Goal: Entertainment & Leisure: Consume media (video, audio)

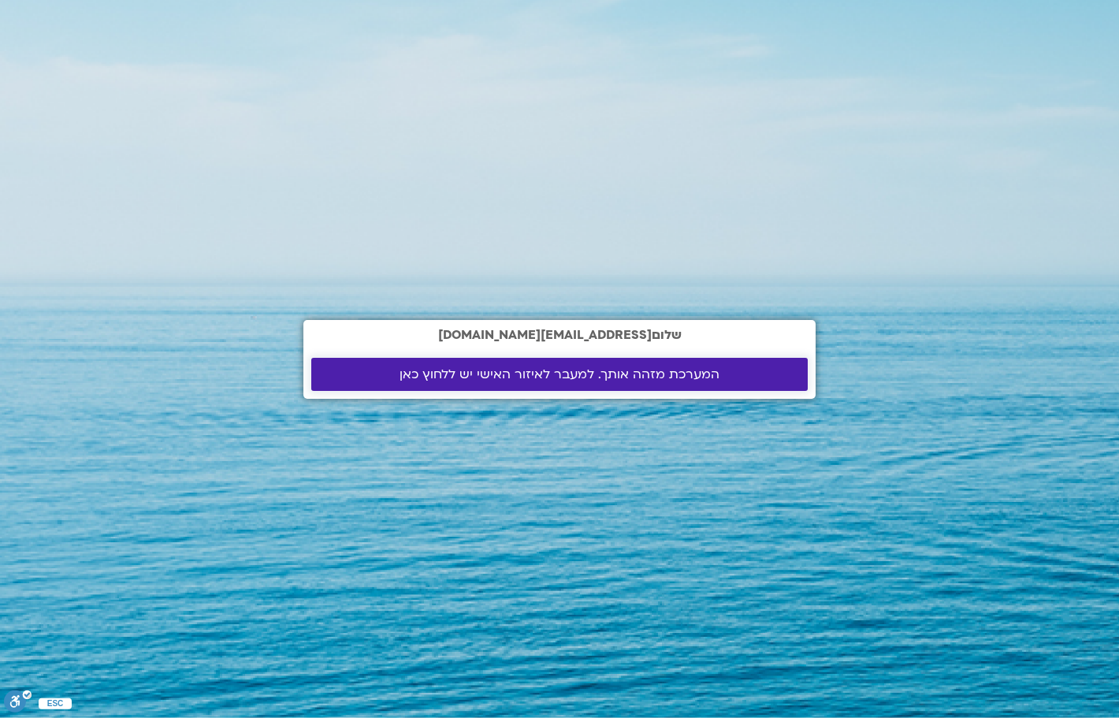
click at [351, 369] on span "המערכת מזהה אותך. למעבר לאיזור האישי יש ללחוץ כאן" at bounding box center [559, 374] width 459 height 14
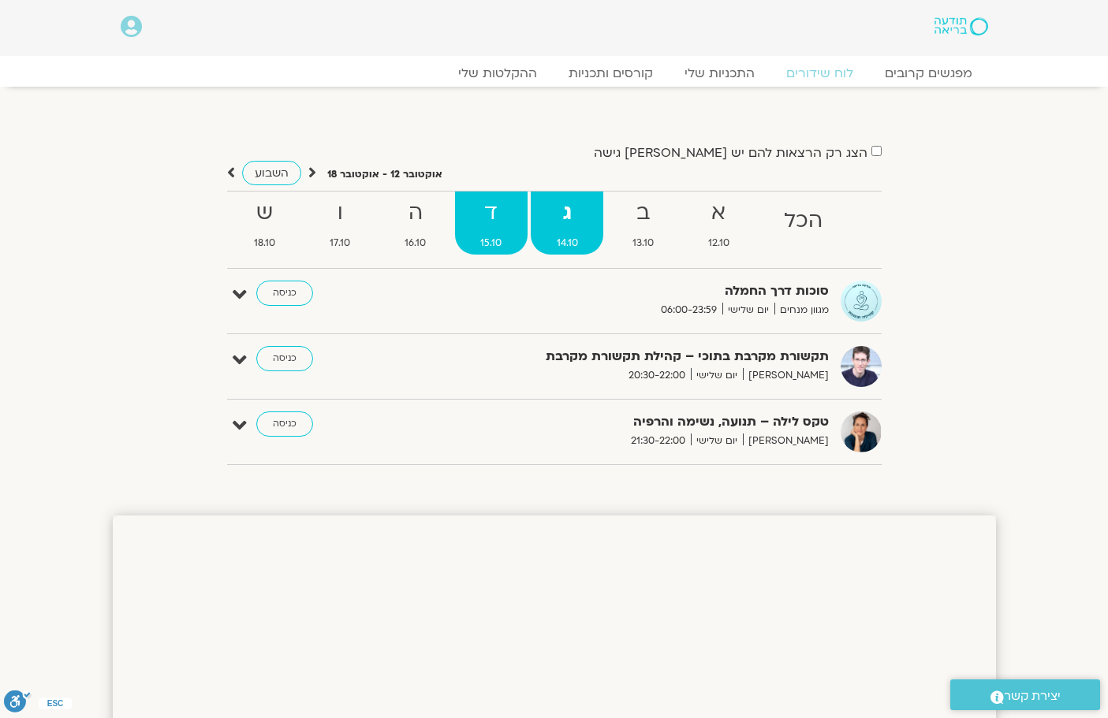
click at [482, 210] on strong "ד" at bounding box center [491, 212] width 73 height 35
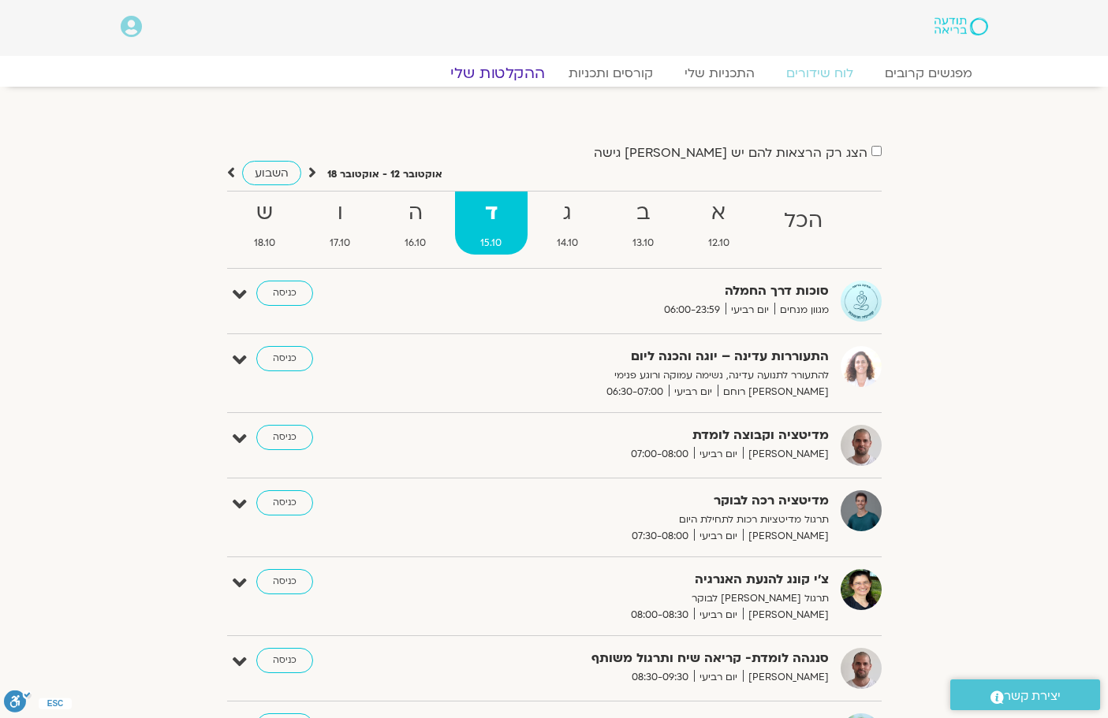
click at [504, 72] on link "ההקלטות שלי" at bounding box center [497, 73] width 132 height 19
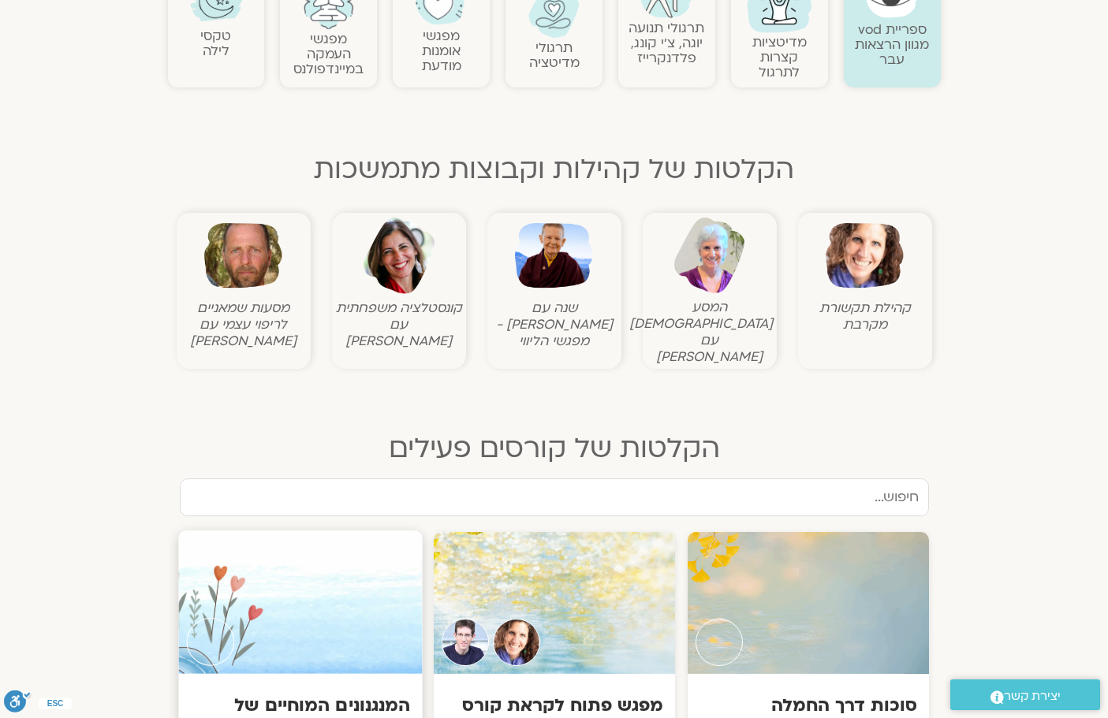
scroll to position [473, 0]
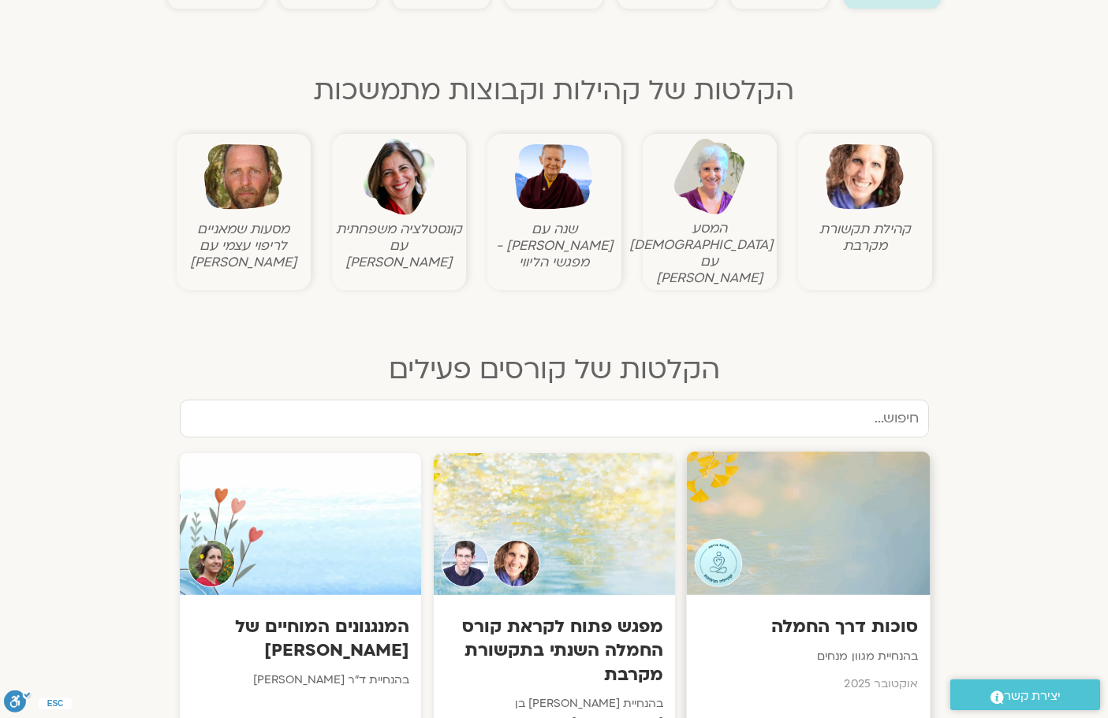
click at [744, 647] on p "בהנחיית מגוון מנחים" at bounding box center [808, 657] width 220 height 20
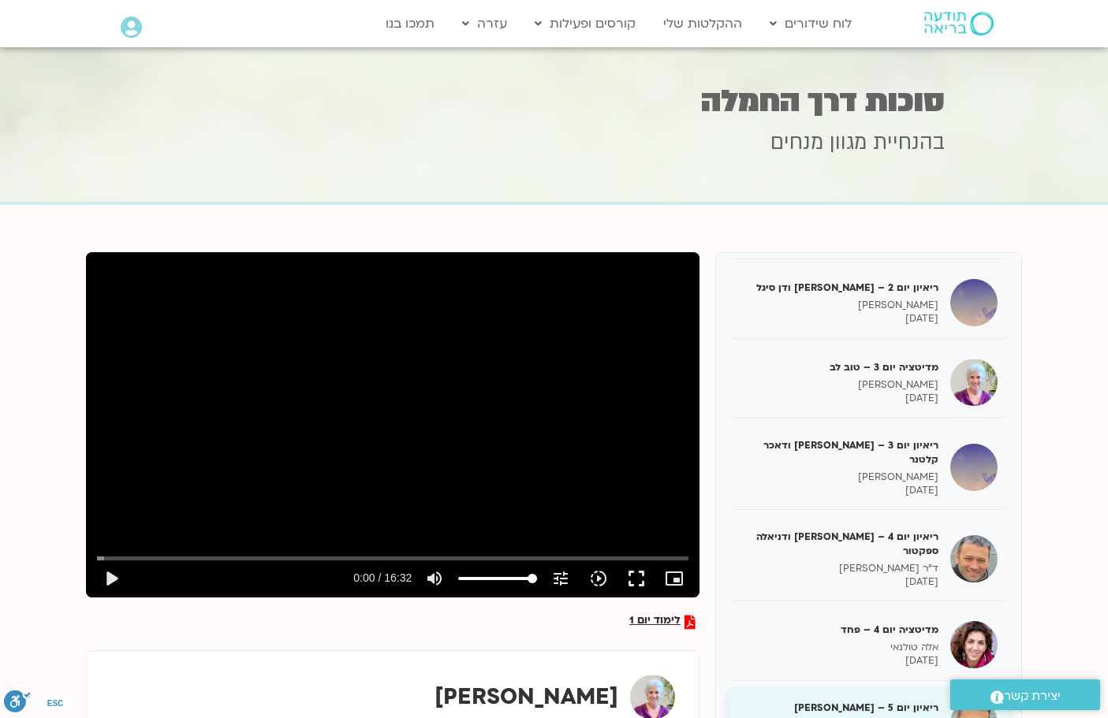
scroll to position [315, 0]
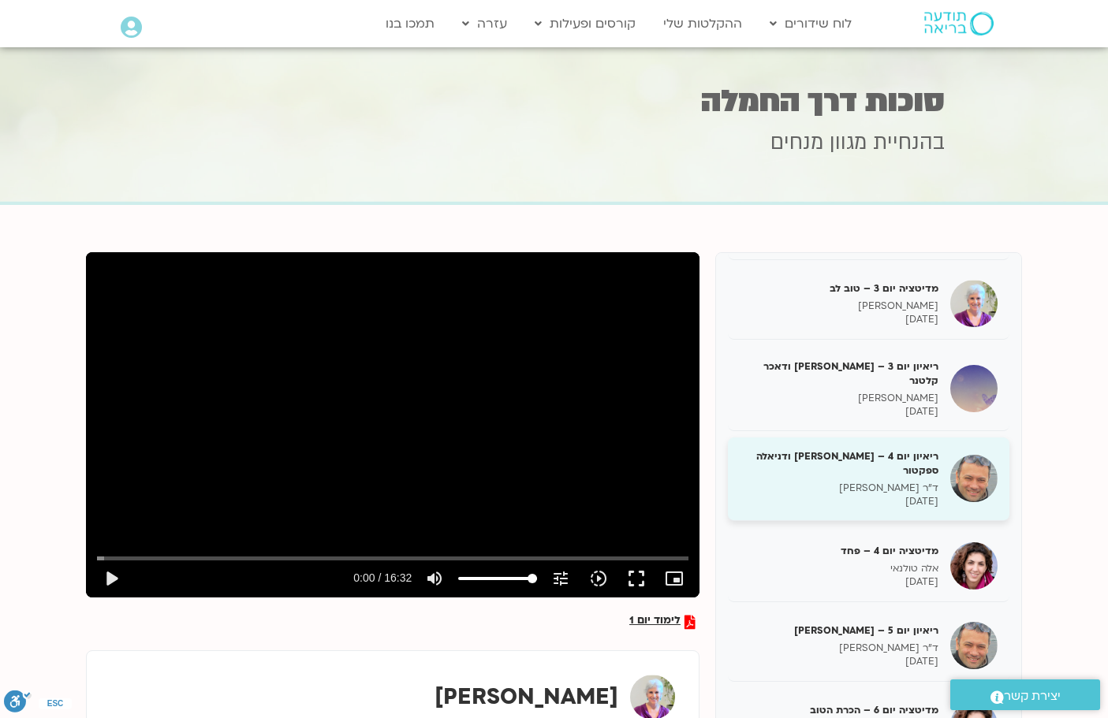
click at [833, 449] on h5 "ריאיון יום 4 – [PERSON_NAME] ודניאלה ספקטור" at bounding box center [838, 463] width 199 height 28
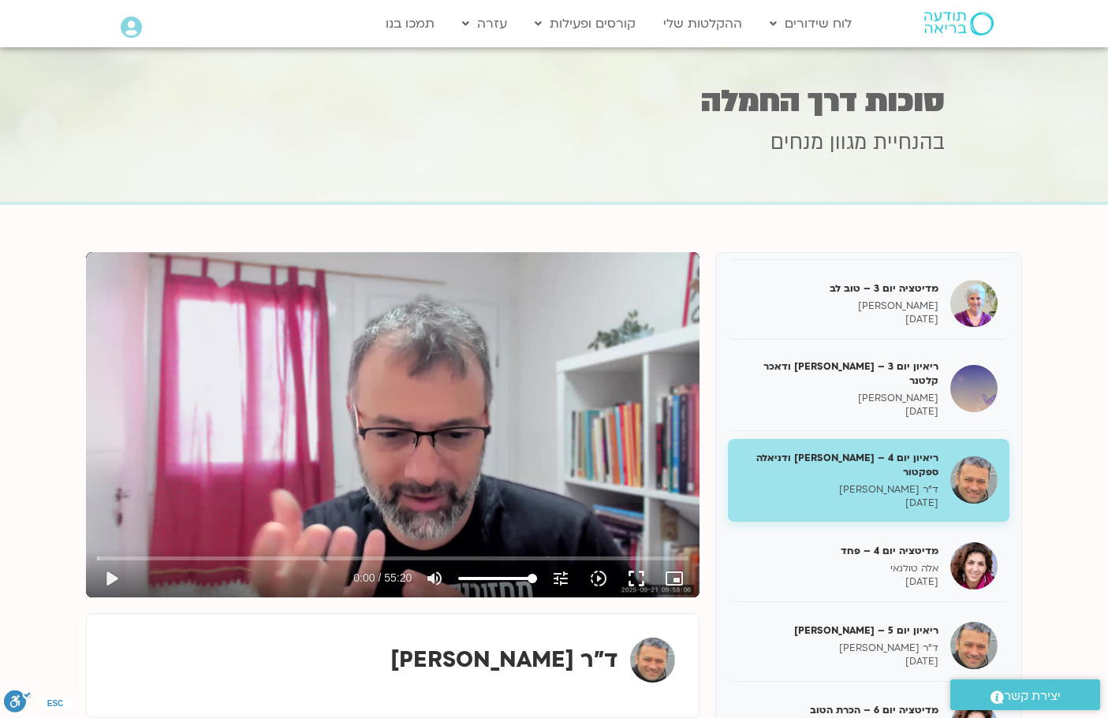
scroll to position [79, 0]
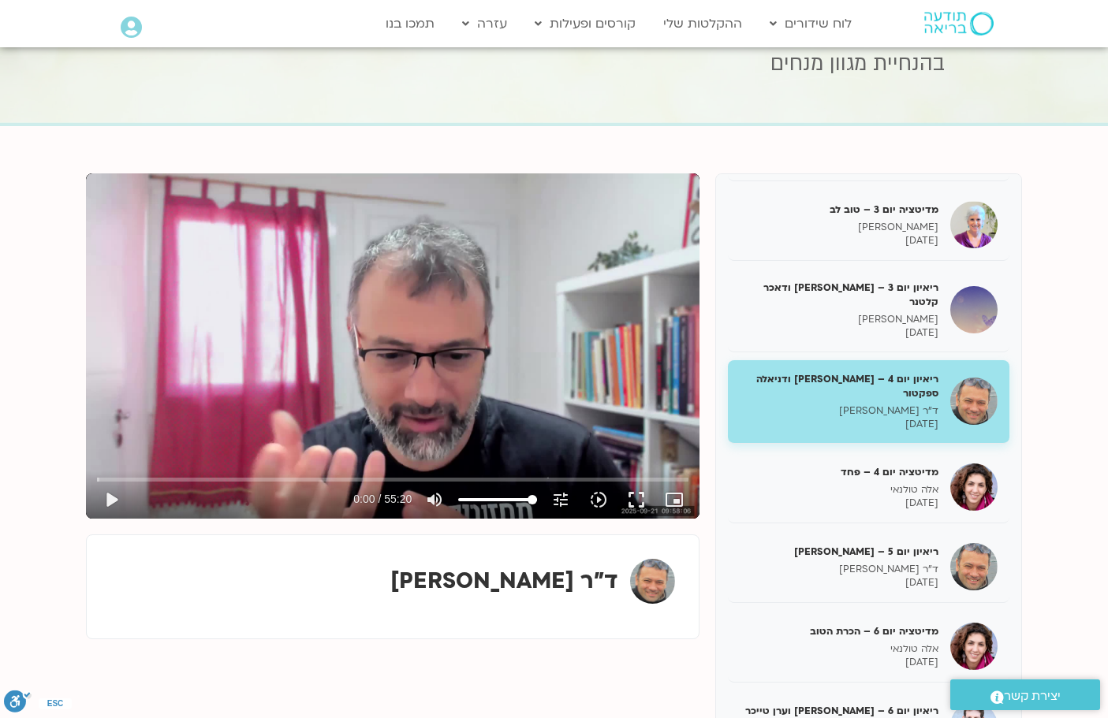
click at [259, 389] on div "Skip Ad 30:31 play_arrow 0:00 / 55:20 volume_up Mute tune Resolution Auto 720p …" at bounding box center [392, 345] width 613 height 345
click at [630, 494] on button "fullscreen" at bounding box center [636, 500] width 38 height 38
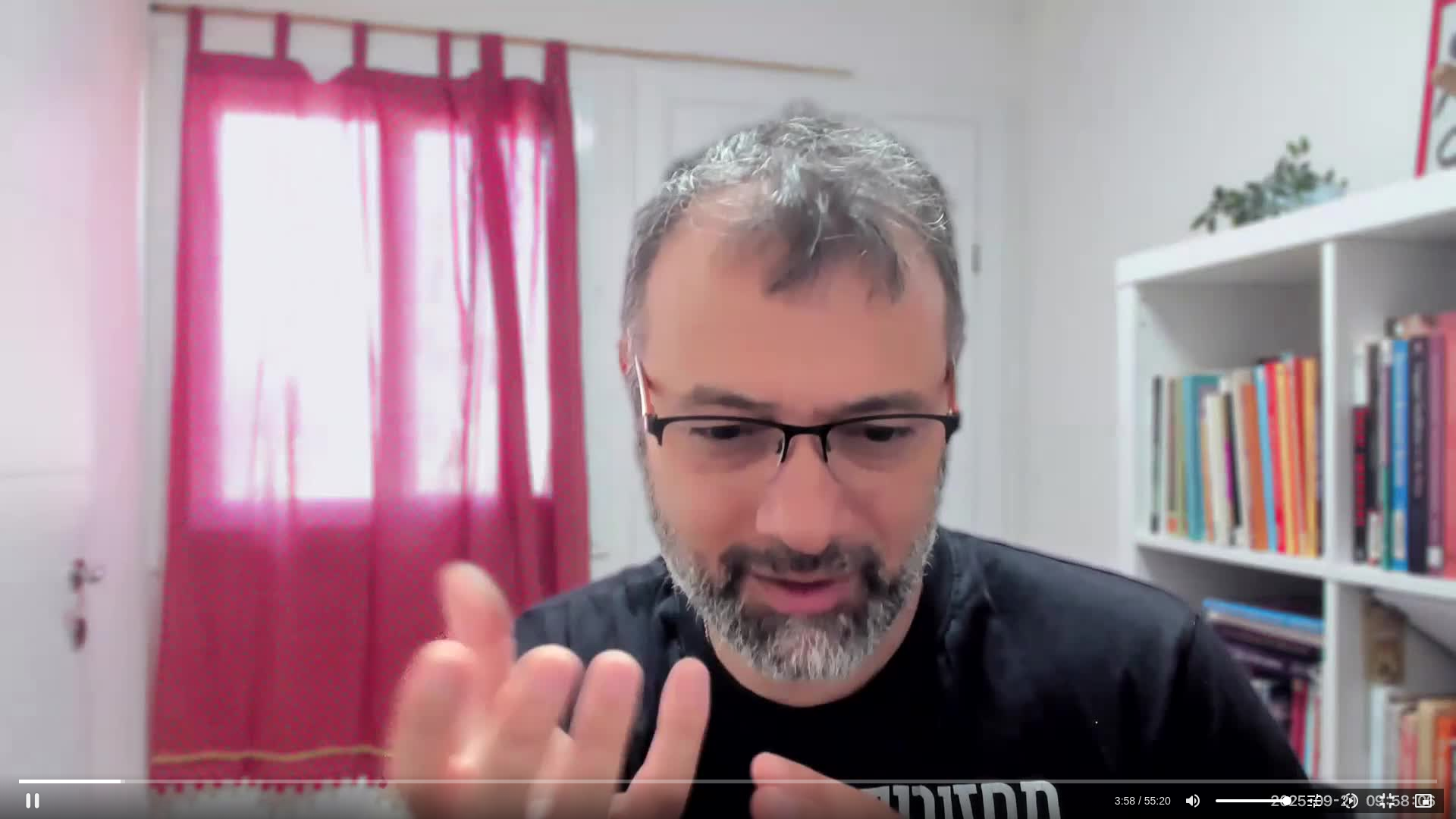
type input "238.240077"
type input "93.4126420454545"
type input "238.556417"
type input "90.0035511363636"
type input "238.573009"
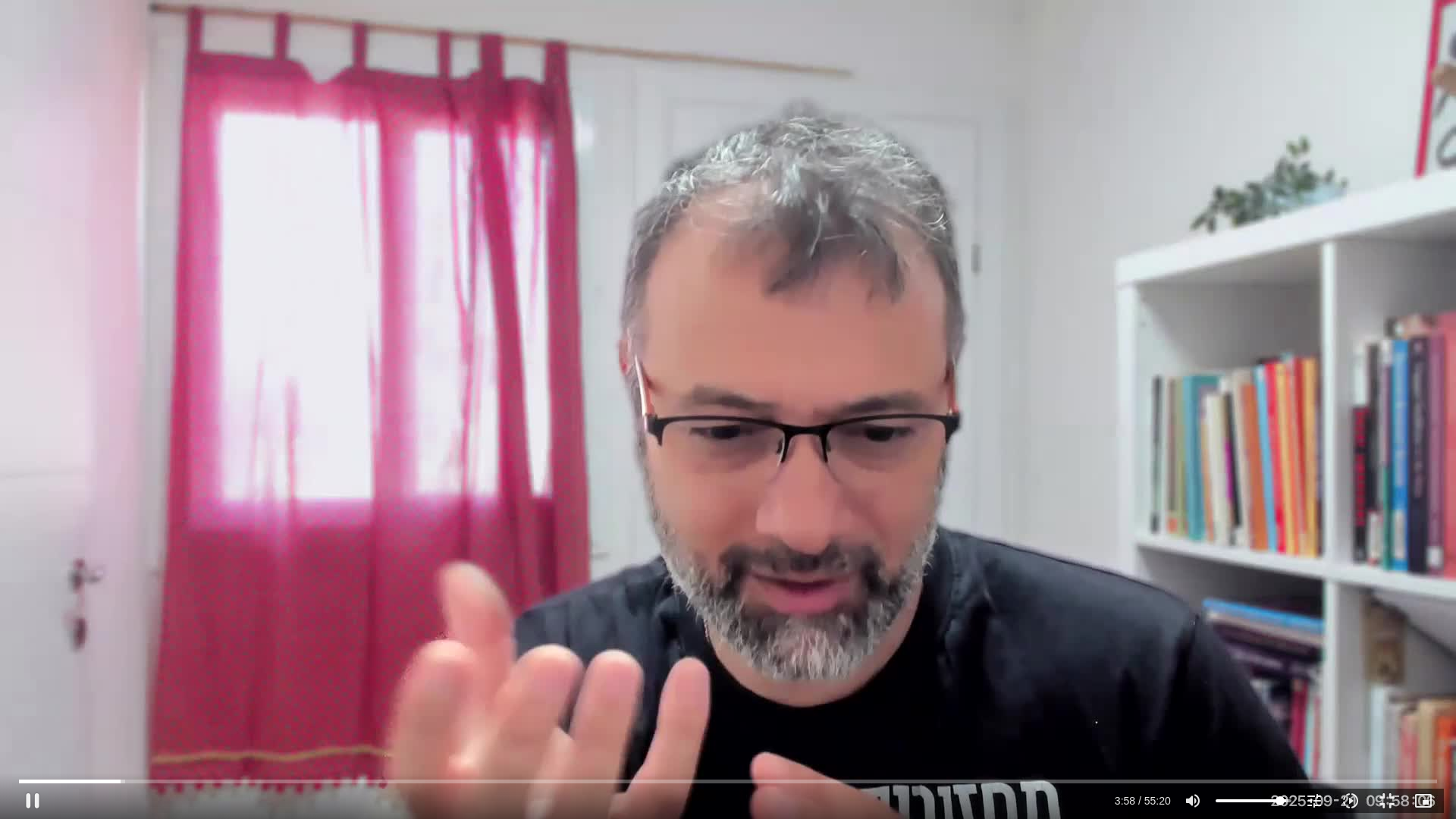
type input "88.8671875"
type input "238.5904"
type input "86.5944602272727"
type input "238.606369"
type input "84.3217329545455"
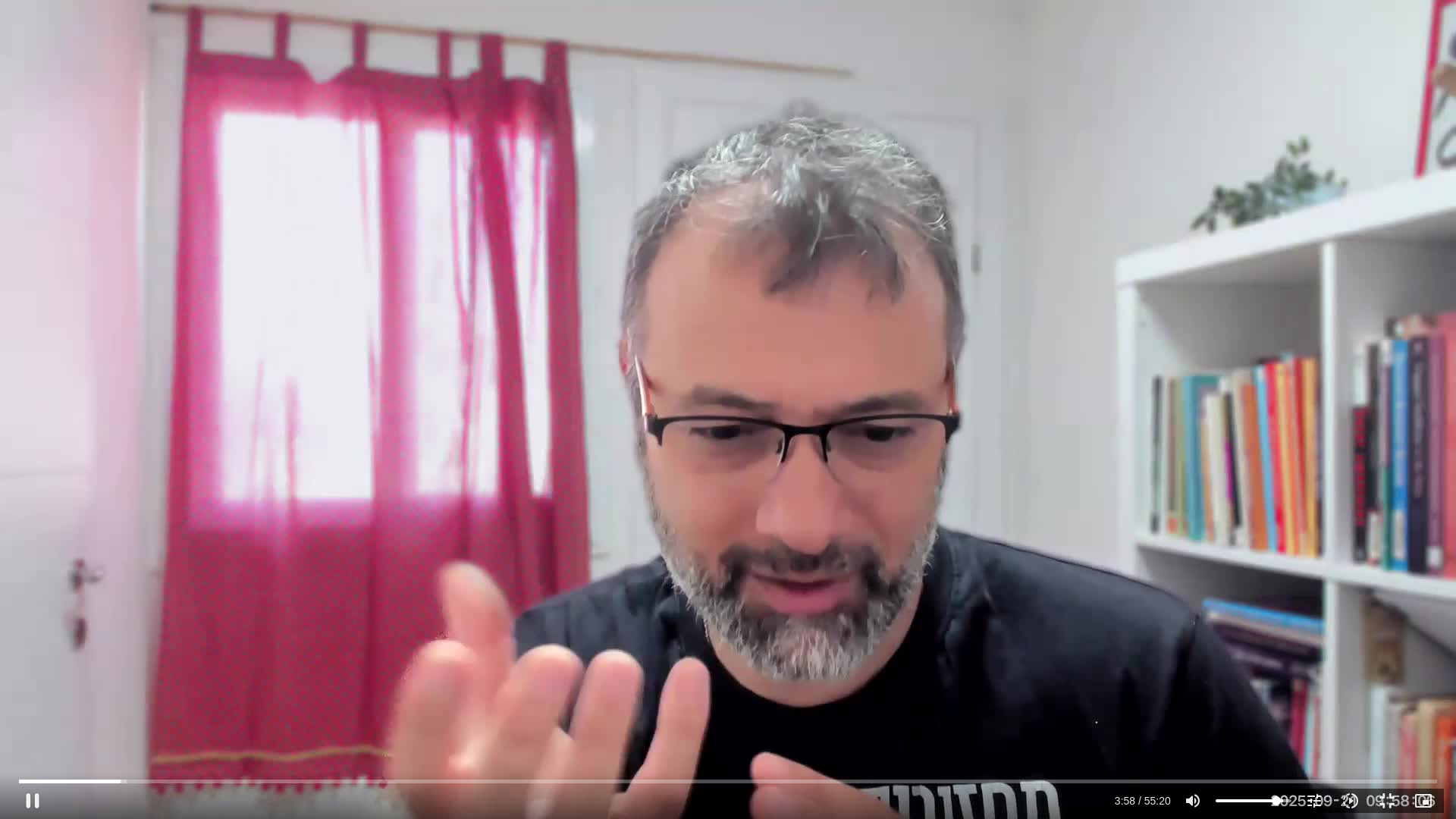
type input "238.639802"
type input "83.1853693181818"
type input "238.66275"
type input "82.0490056818182"
type input "238.706505"
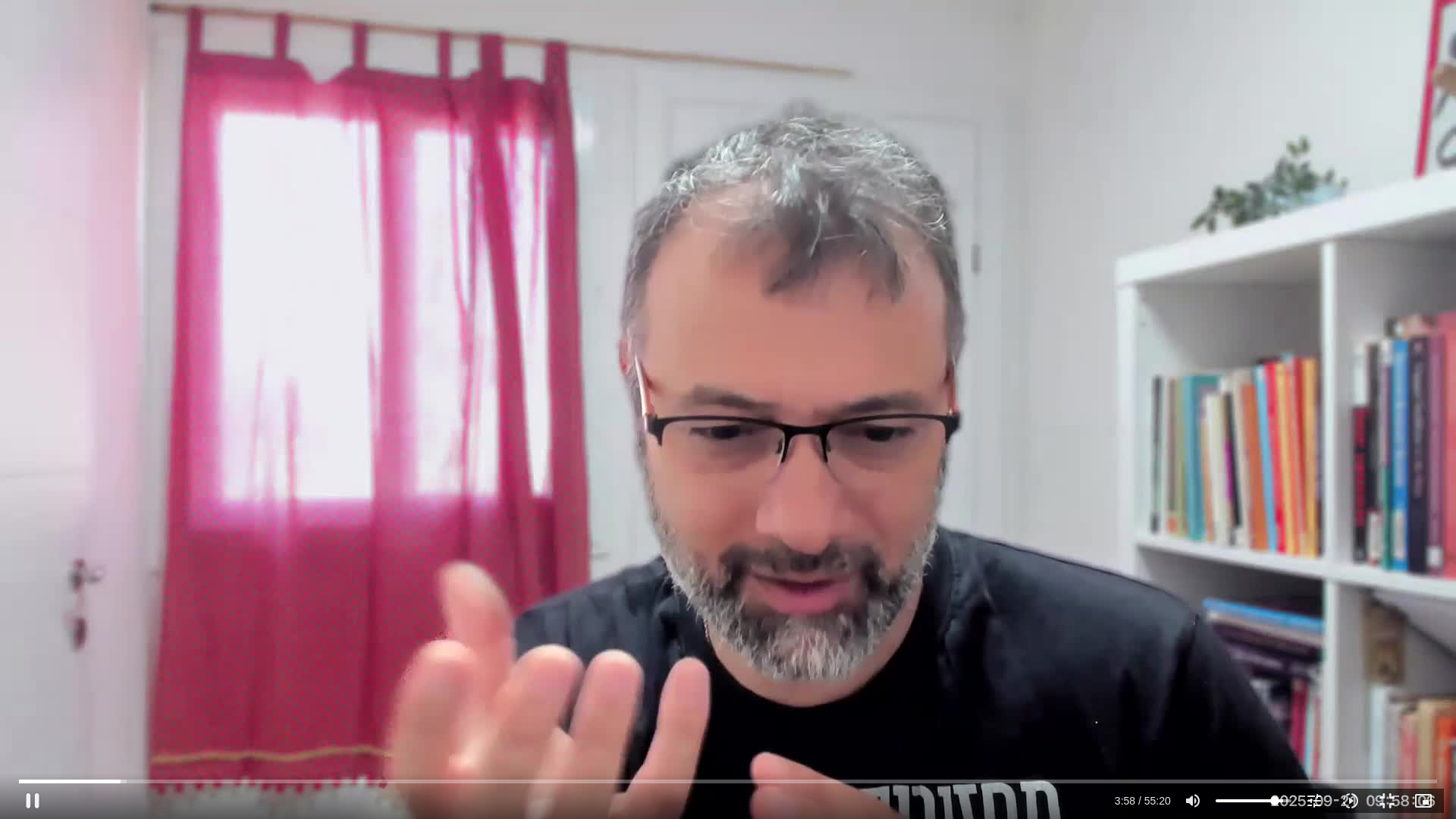
type input "78.6399147727273"
type input "238.723084"
type input "77.5035511363636"
type input "238.739858"
type input "75.2308238636364"
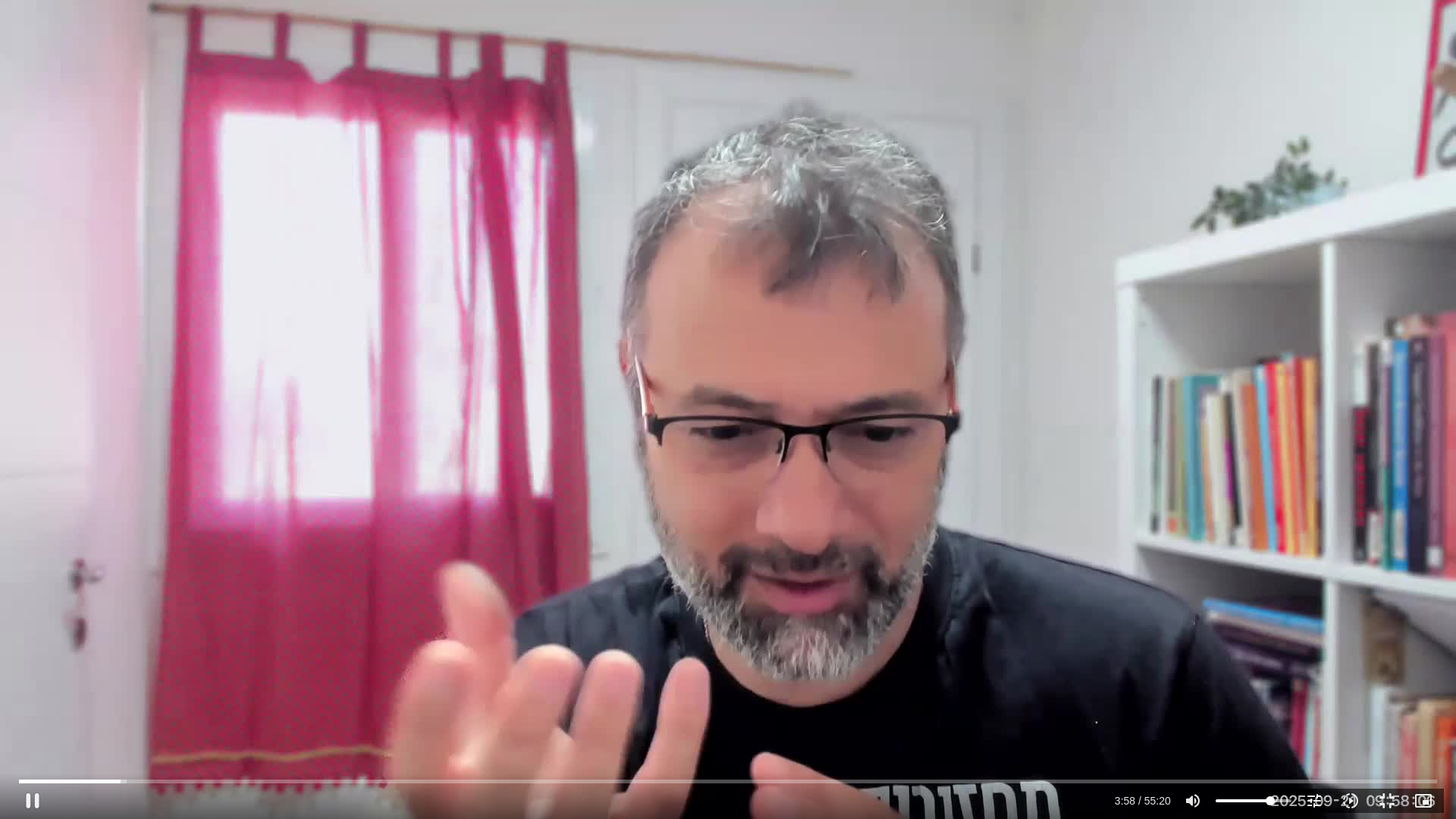
type input "238.839744"
type input "72.9580965909091"
type input "238.856317"
type input "71.8217329545455"
type input "238.873193"
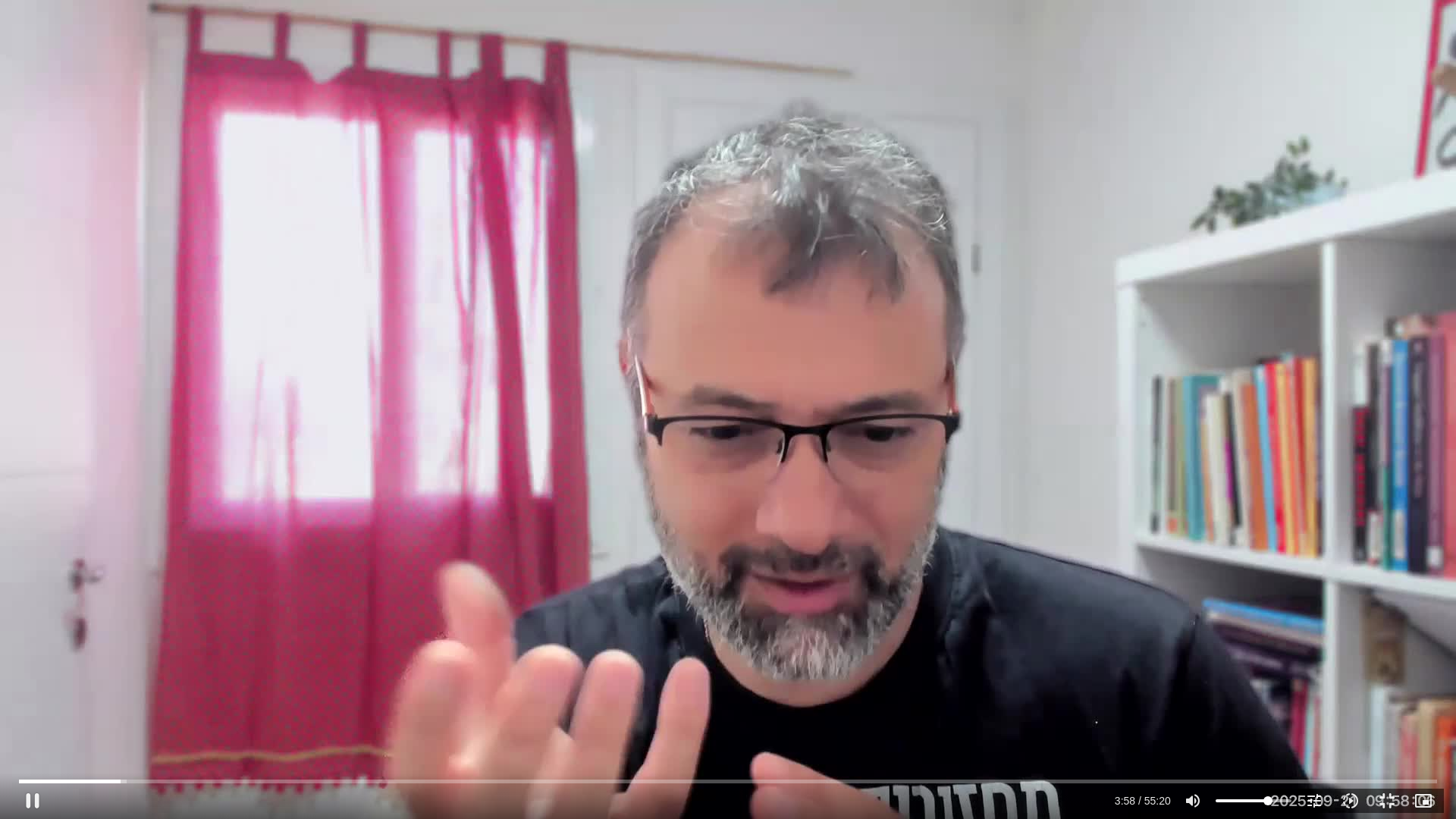
type input "67.2762784090909"
type input "238.889782"
type input "62.7308238636364"
type input "238.906579"
type input "60.4580965909091"
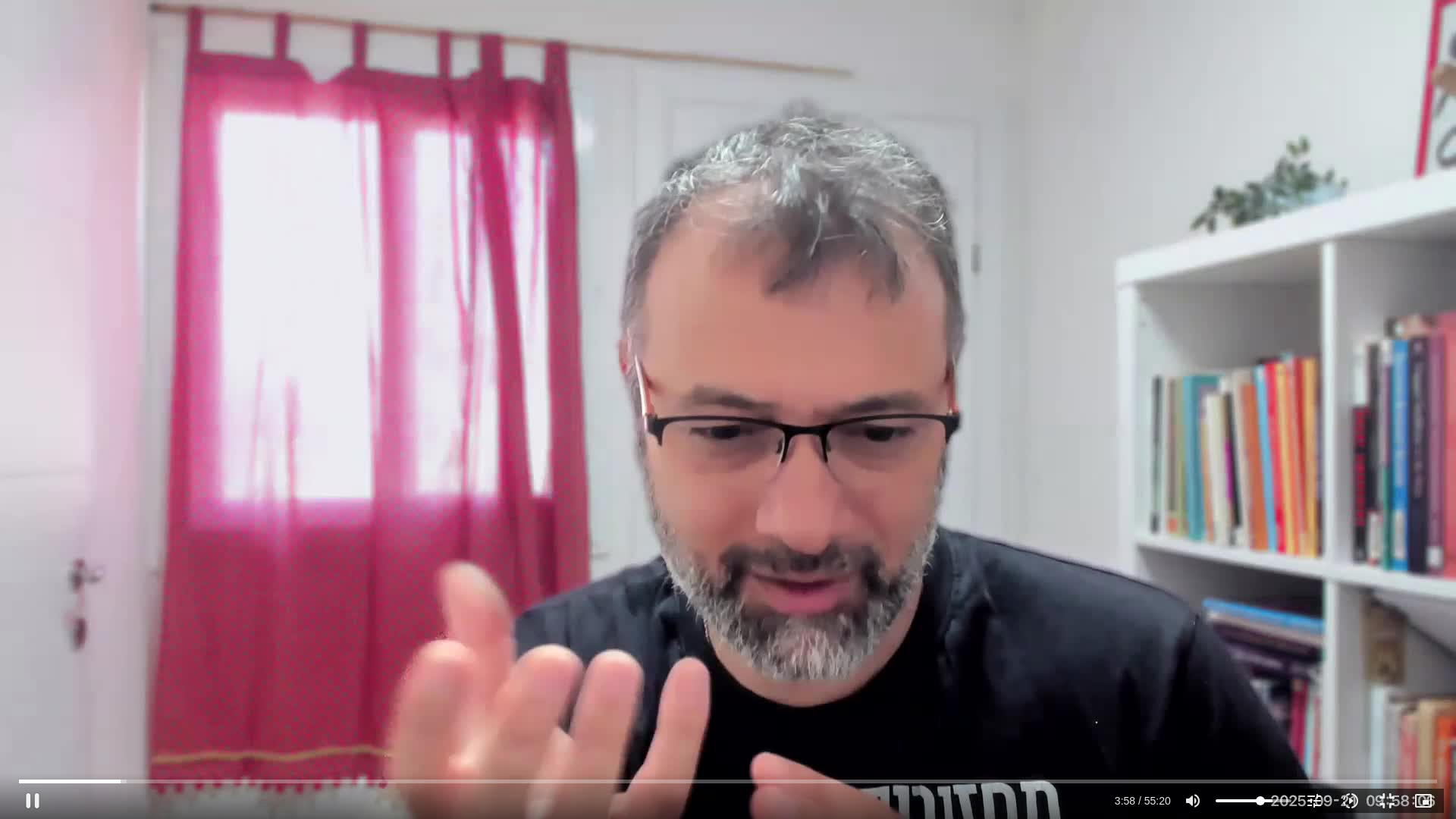
type input "238.923967"
type input "59.3217329545455"
type input "239.321715"
drag, startPoint x: 1283, startPoint y: 798, endPoint x: 1260, endPoint y: 805, distance: 24.0
type input "59.3217329545455"
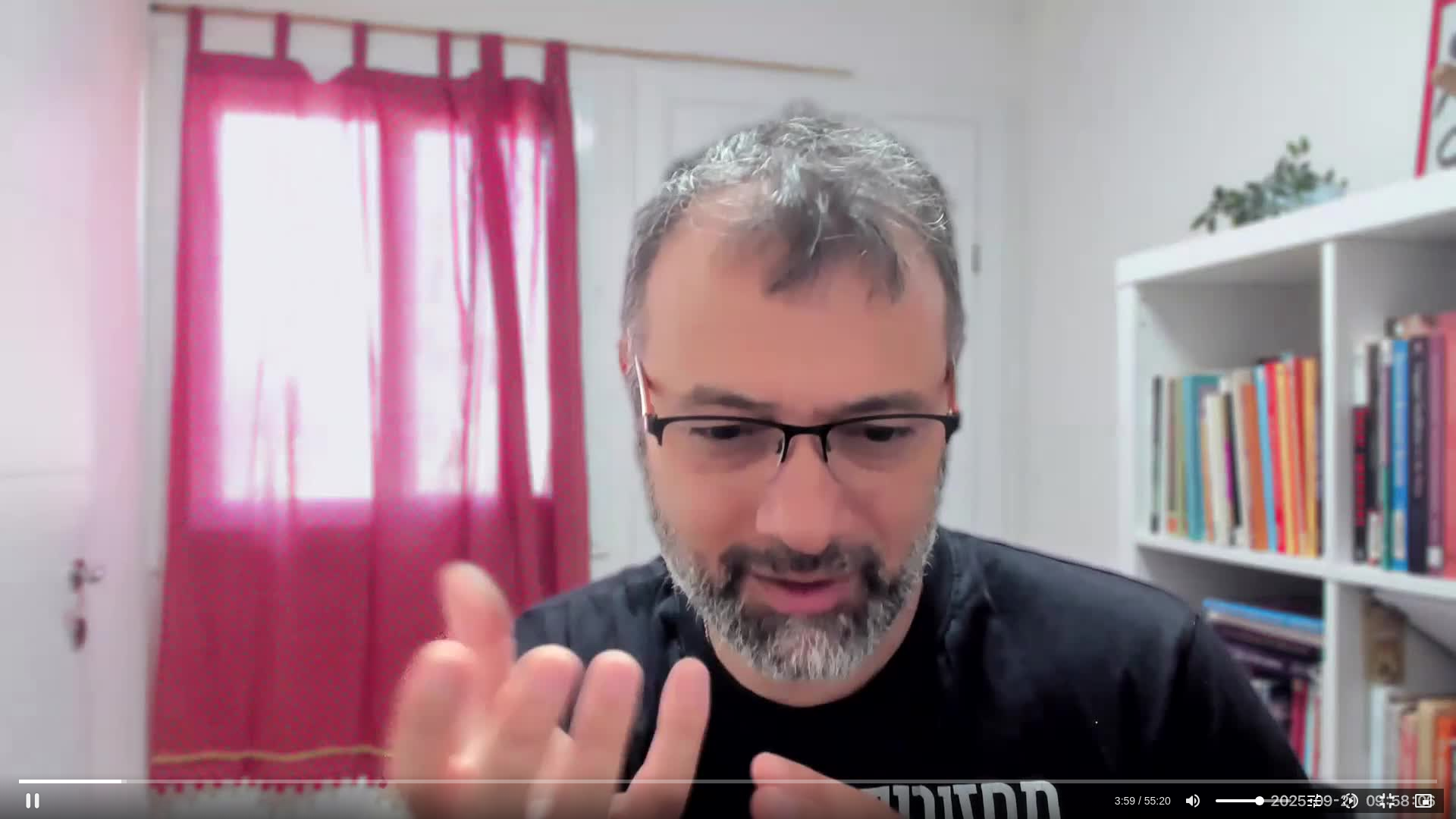
click at [1260, 805] on input "Volume" at bounding box center [1254, 801] width 76 height 9
click at [1406, 734] on div "Skip Ad 48:33 pause 4:05 / 55:20 volume_up Mute tune Resolution Auto 720p slow_…" at bounding box center [728, 409] width 1456 height 819
click at [1266, 726] on div "Skip Ad 48:50 play_arrow 4:06 / 55:20 volume_up Mute tune Resolution Auto 720p …" at bounding box center [728, 409] width 1456 height 819
type input "625.242643"
type input "74.0944602272727"
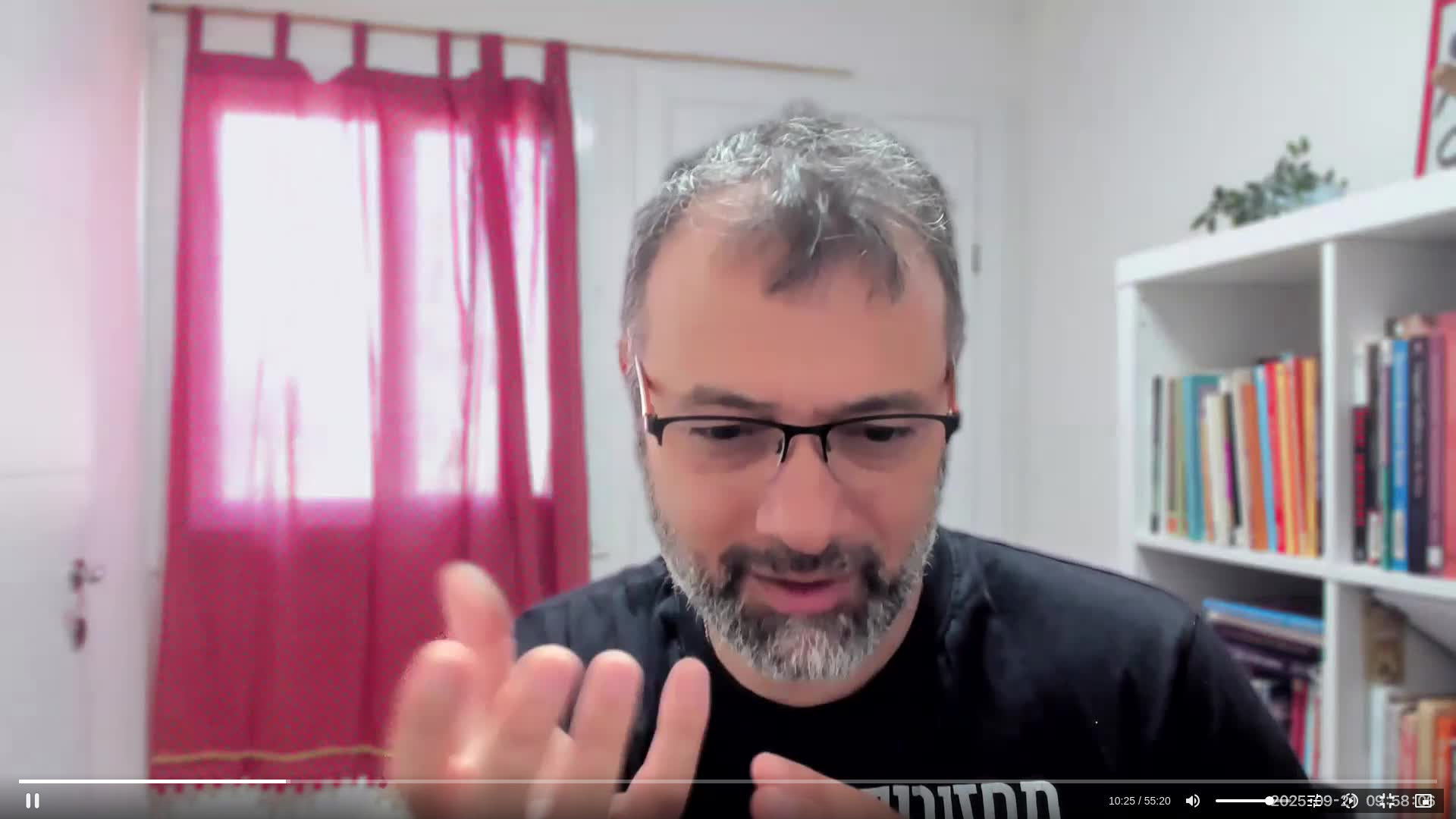
type input "625.510405"
type input "74.0944602272727"
click at [1270, 797] on input "Volume" at bounding box center [1254, 801] width 76 height 9
type input "2447.347308"
type input "86.5944602272727"
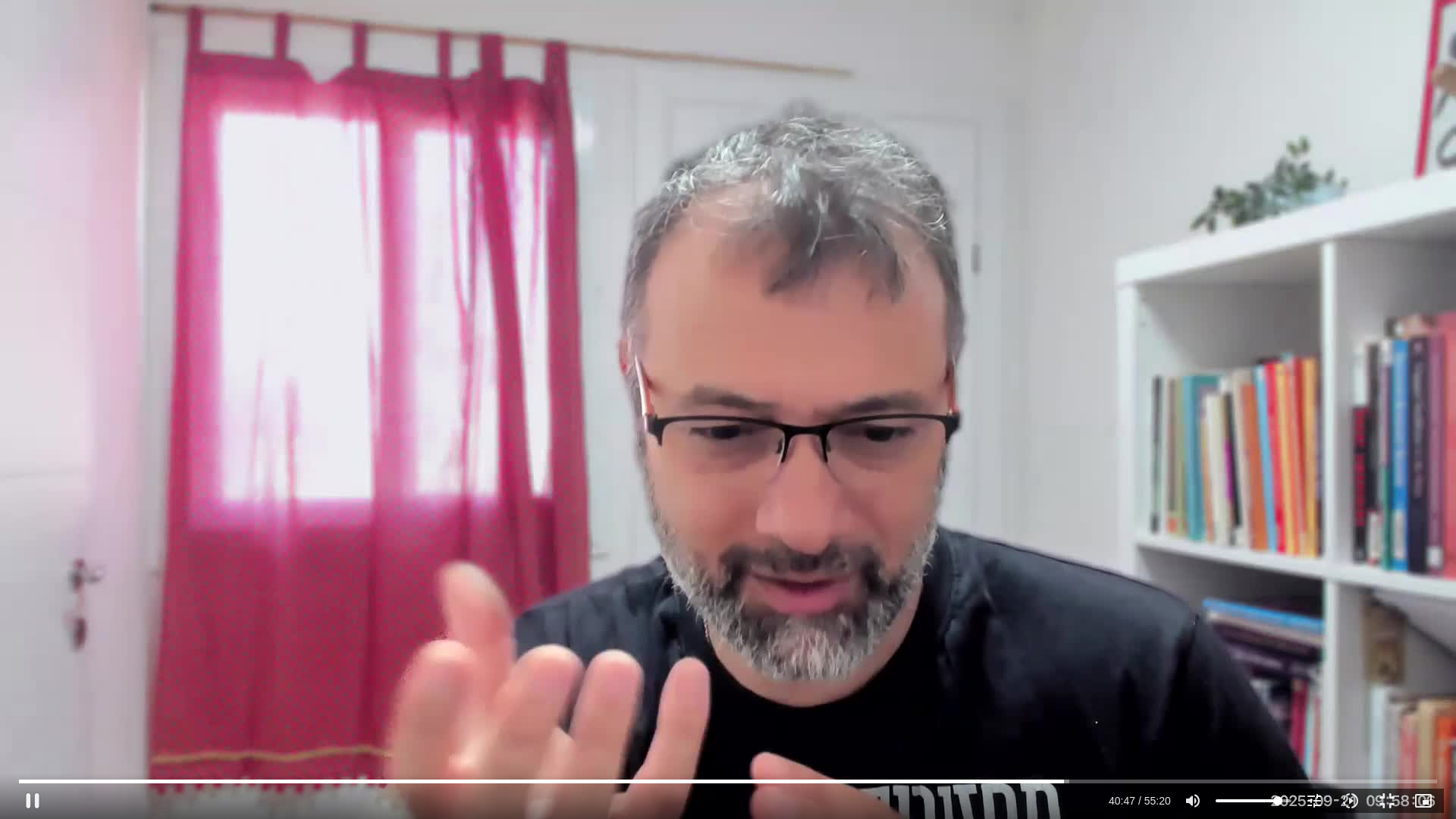
type input "2447.446031"
type input "86.5944602272727"
click at [1278, 799] on input "Volume" at bounding box center [1254, 801] width 76 height 9
click at [1424, 797] on icon "picture_in_picture_alt" at bounding box center [1423, 801] width 18 height 18
type input "3320.68"
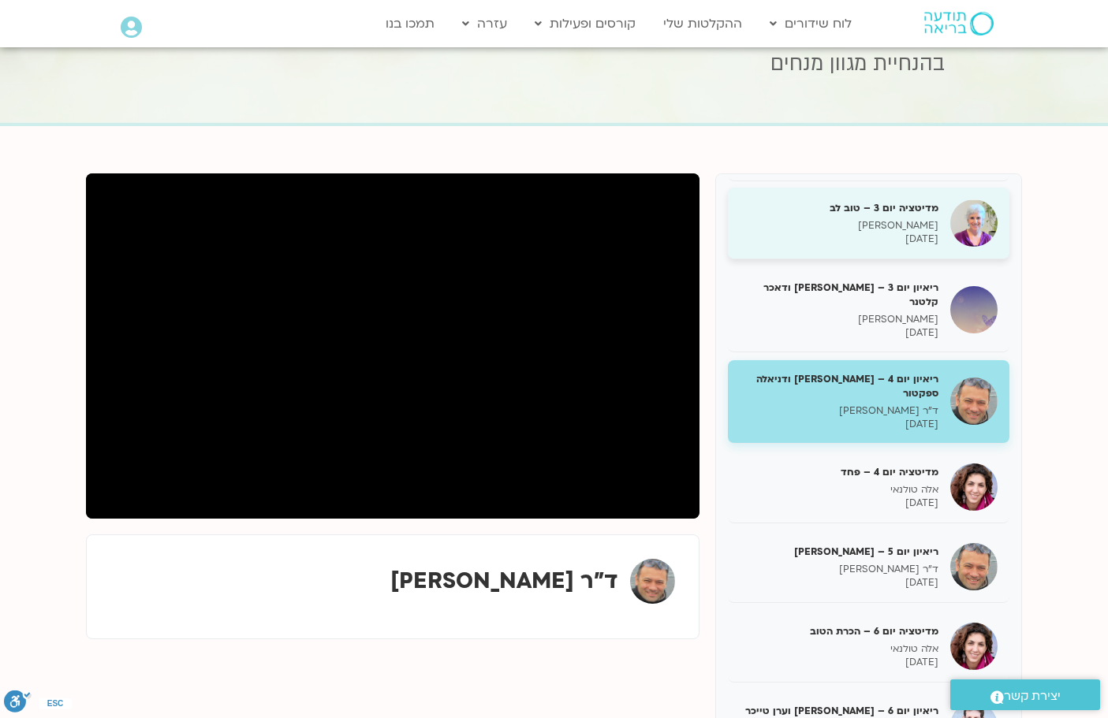
click at [803, 214] on h5 "מדיטציה יום 3 – טוב לב" at bounding box center [838, 208] width 199 height 14
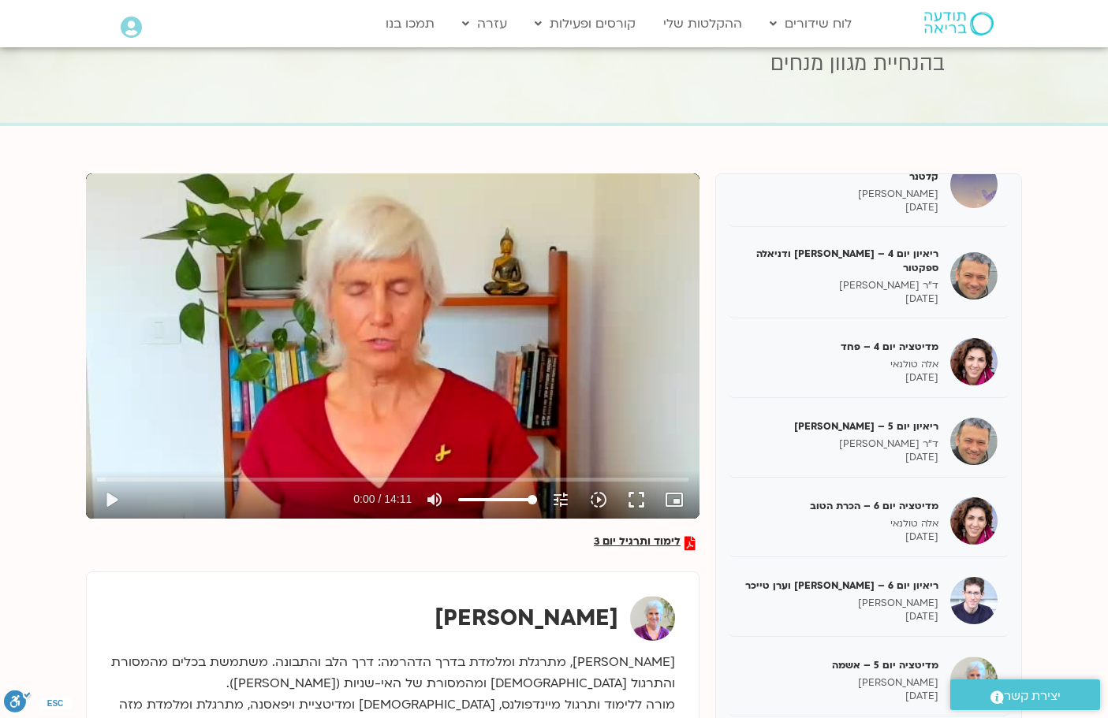
scroll to position [236, 0]
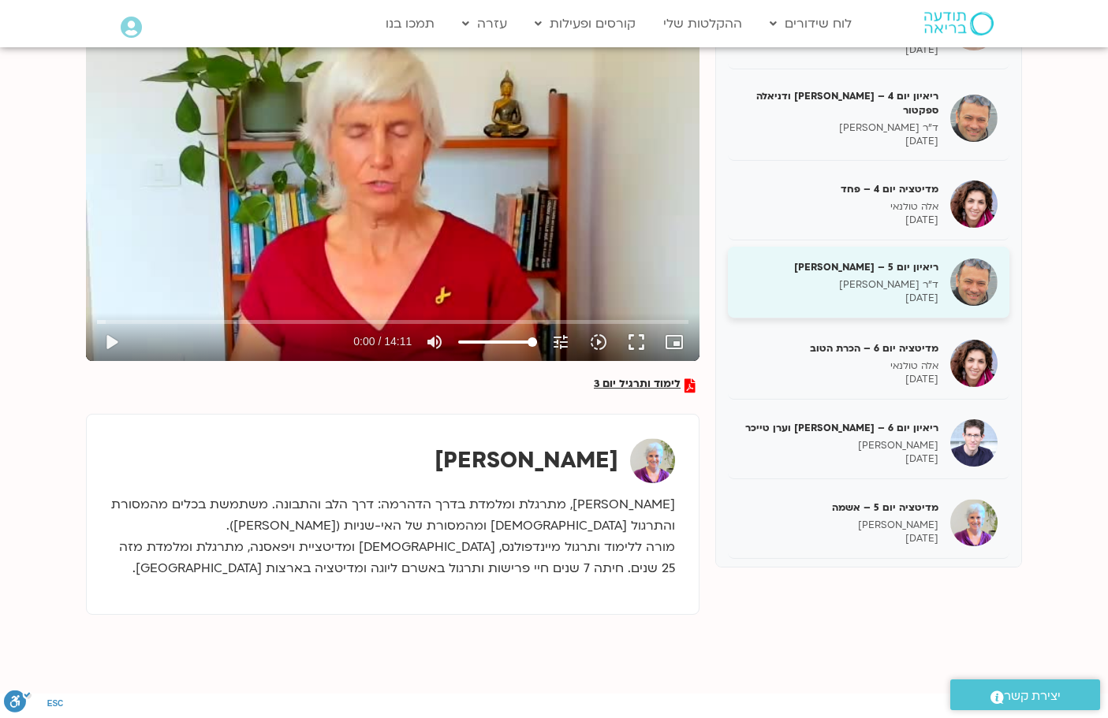
click at [980, 272] on img at bounding box center [973, 282] width 47 height 47
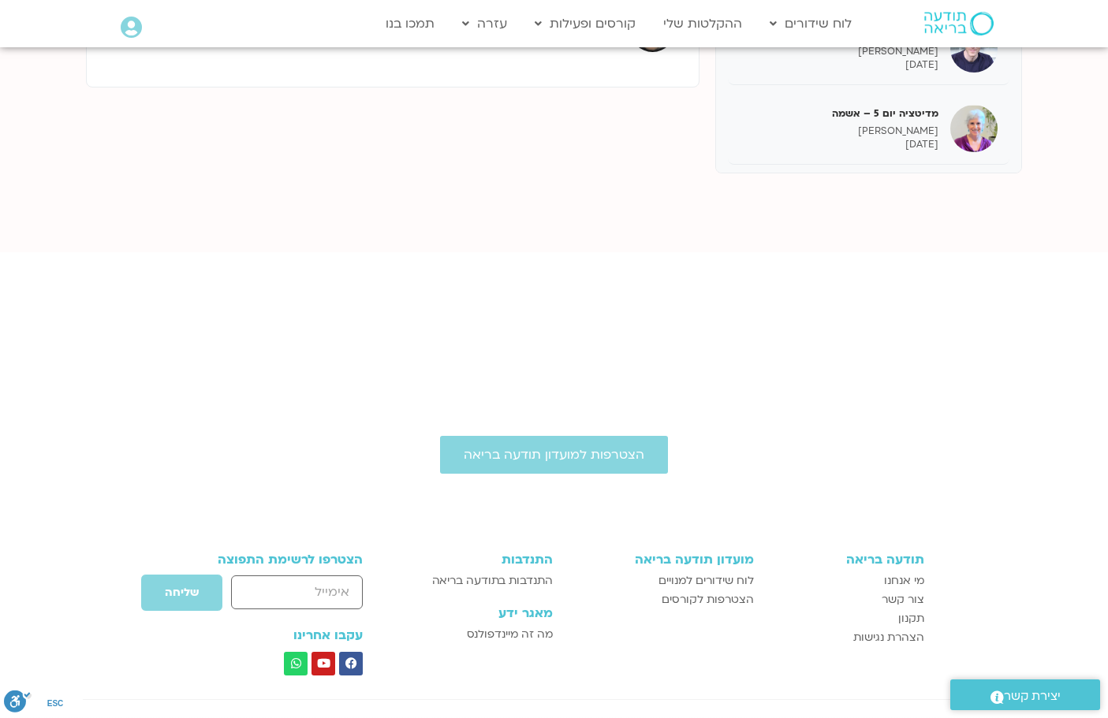
scroll to position [394, 0]
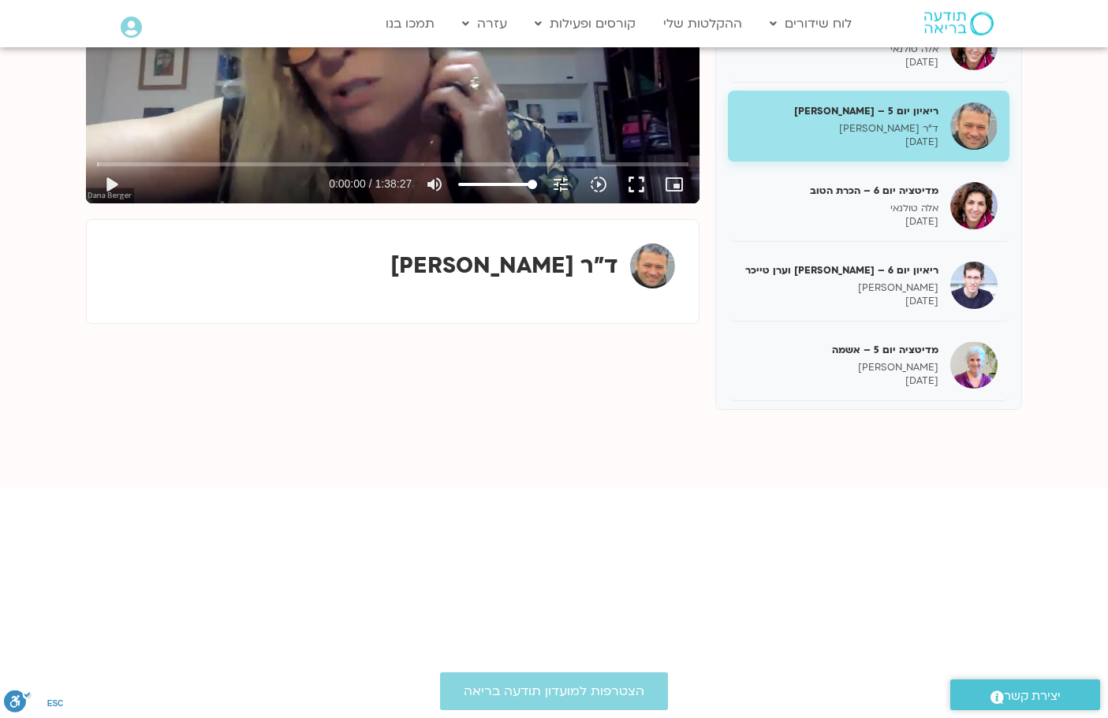
click at [659, 261] on img at bounding box center [652, 266] width 45 height 45
click at [471, 276] on strong "ד"ר אסף סטי אל בר" at bounding box center [504, 266] width 228 height 30
click at [415, 266] on div "ד"ר אסף סטי אל בר" at bounding box center [392, 266] width 564 height 45
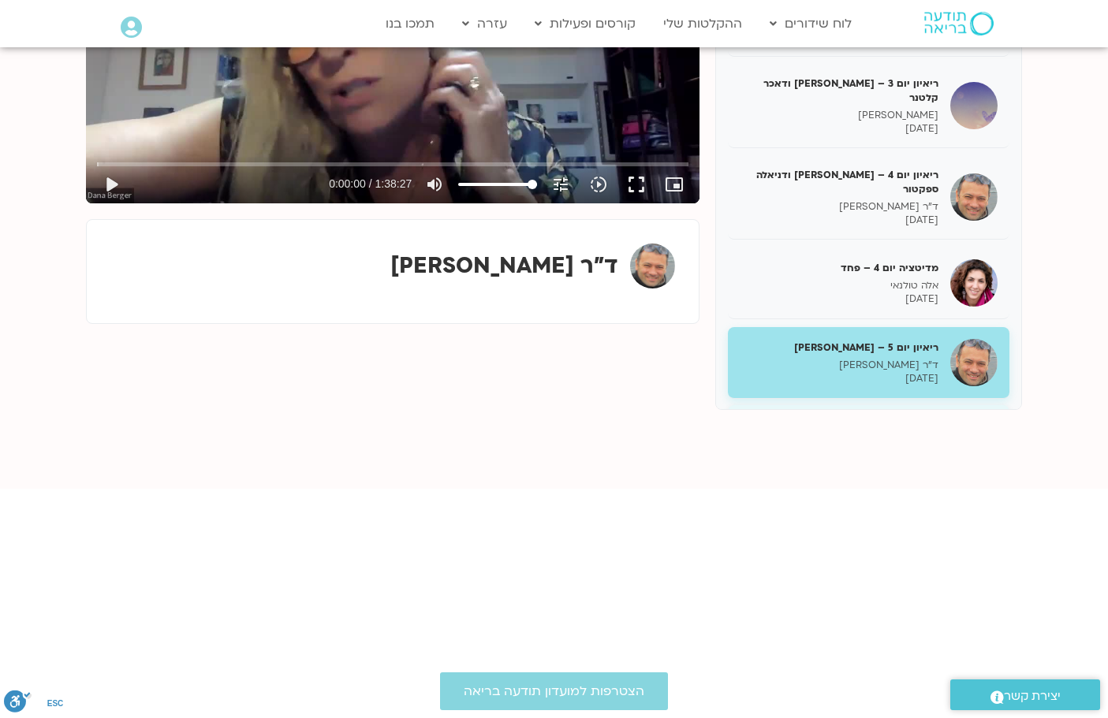
scroll to position [125, 0]
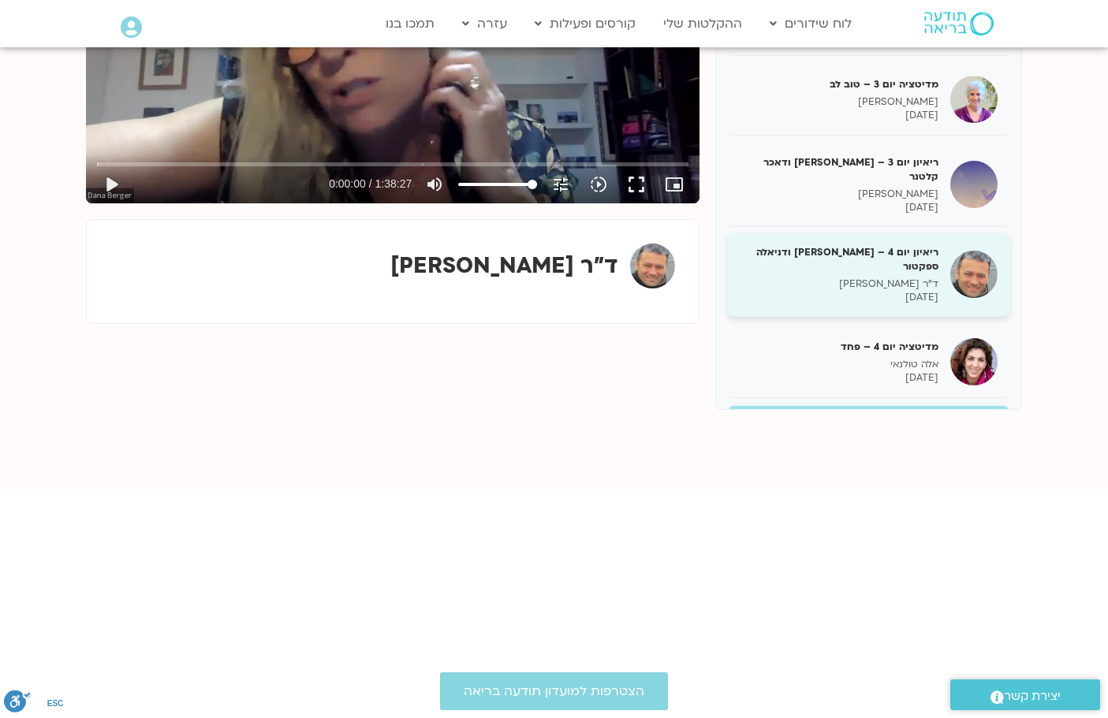
click at [861, 245] on h5 "ריאיון יום 4 – אסף סטי אל-בר ודניאלה ספקטור" at bounding box center [838, 259] width 199 height 28
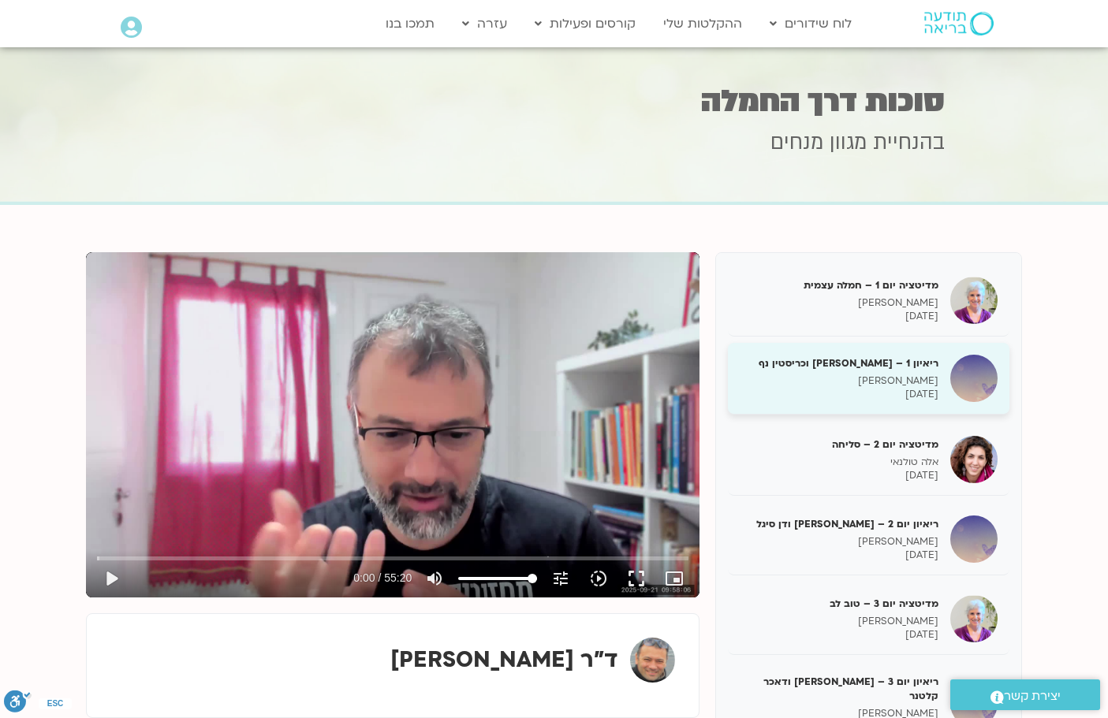
click at [882, 391] on p "08/10/2025" at bounding box center [838, 394] width 199 height 13
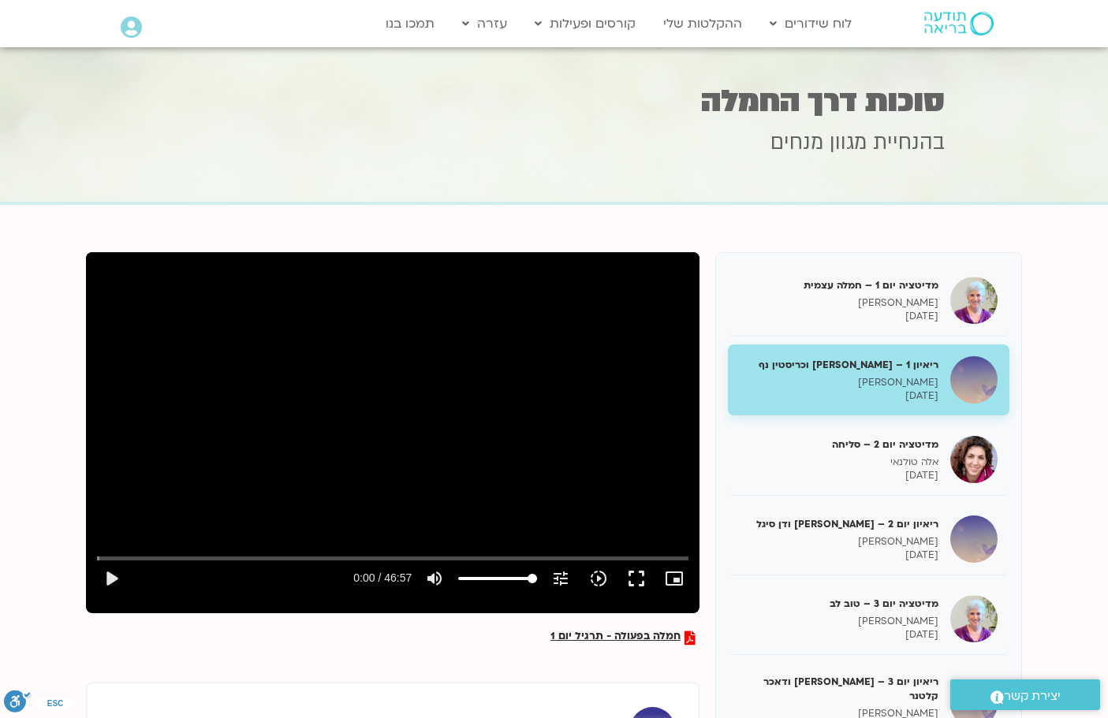
click at [217, 507] on div "Skip Ad 2:33 play_arrow 0:00 / 46:57 volume_up Mute tune Resolution Auto 720p s…" at bounding box center [392, 424] width 613 height 345
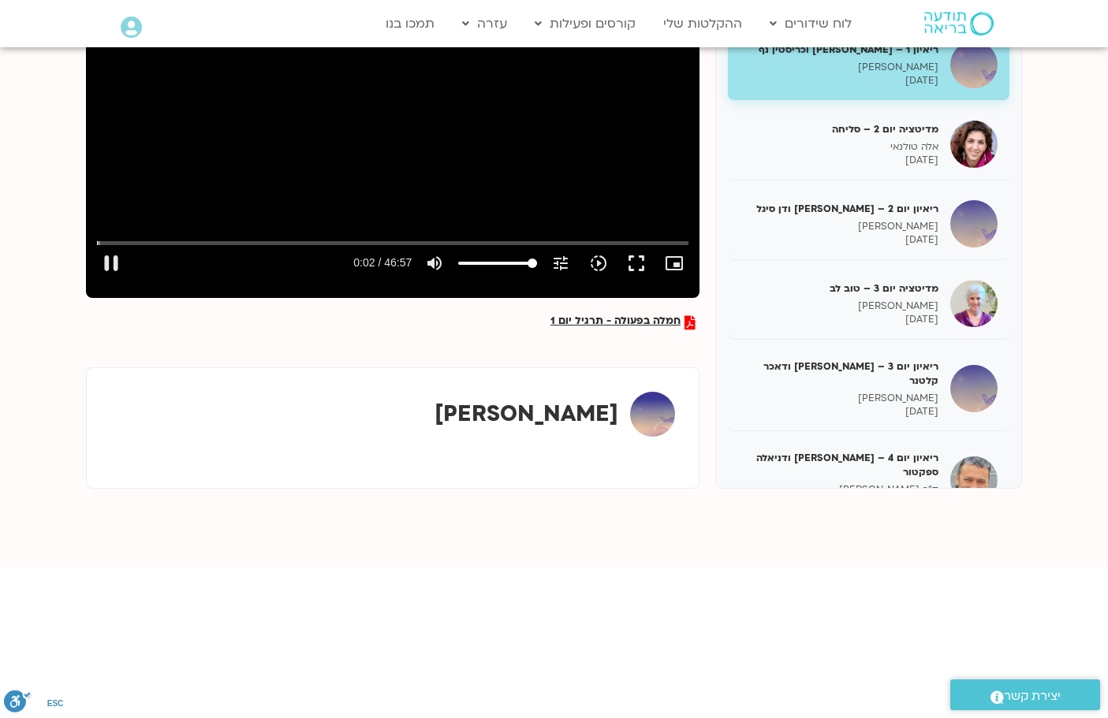
scroll to position [158, 0]
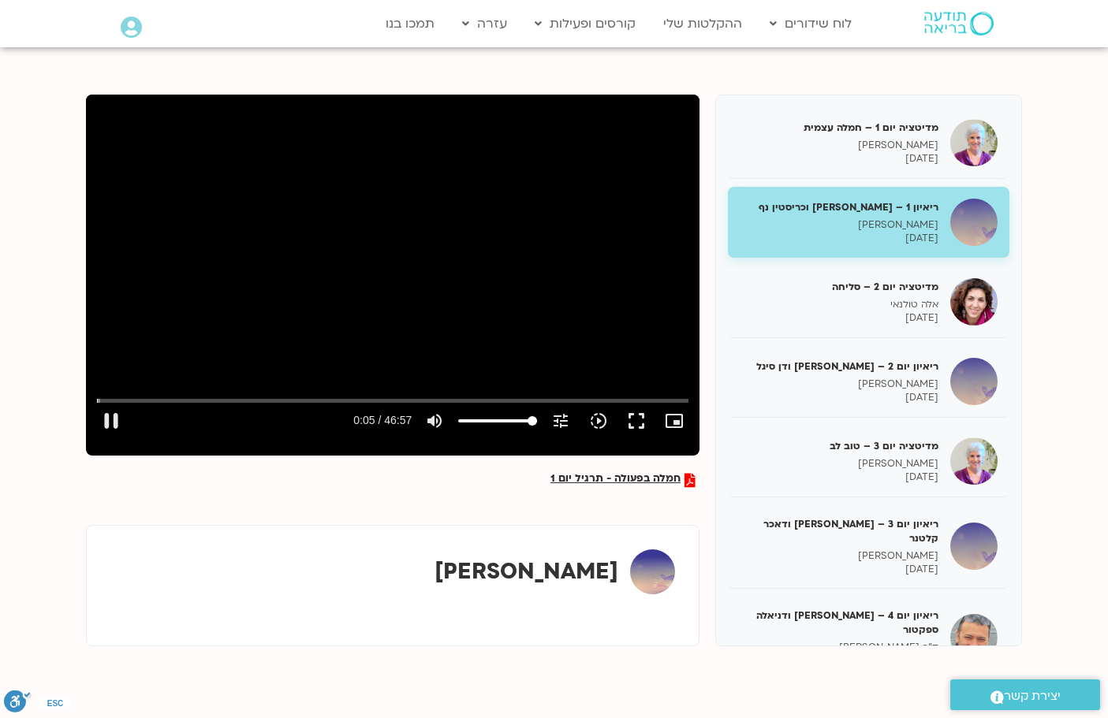
type input "5.601482"
type input "96.3423295454545"
type input "5.625105"
type input "94.0696022727273"
type input "5.646831"
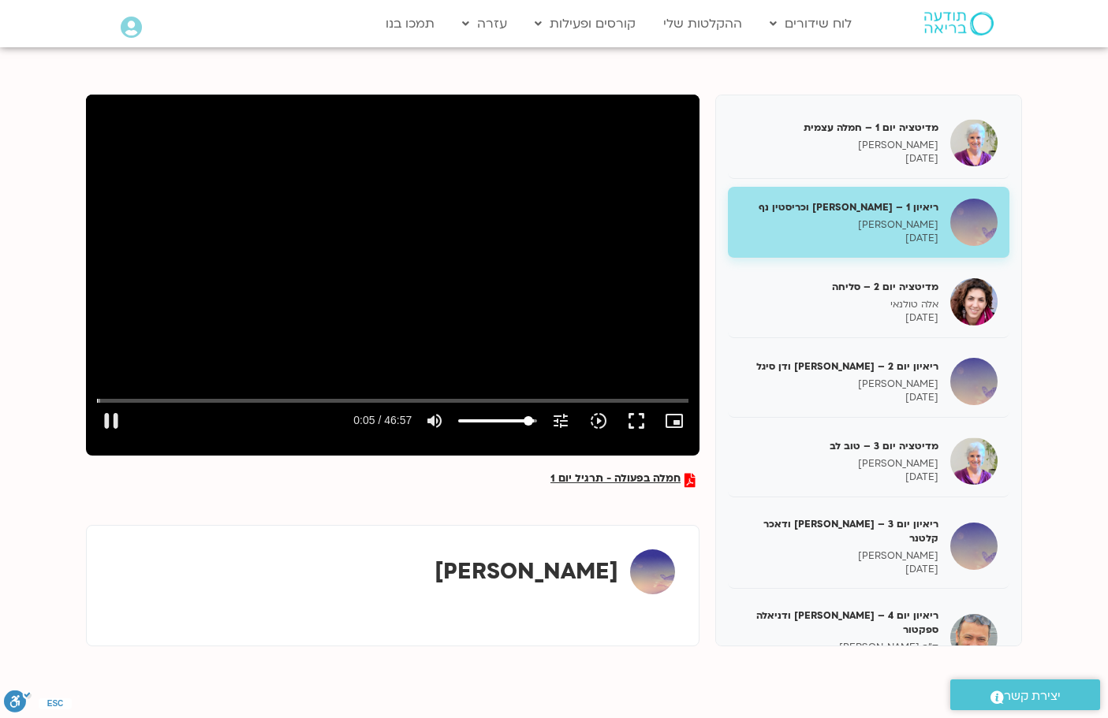
type input "88.3877840909091"
type input "5.683392"
type input "87.2514204545455"
type input "5.700837"
type input "86.1150568181818"
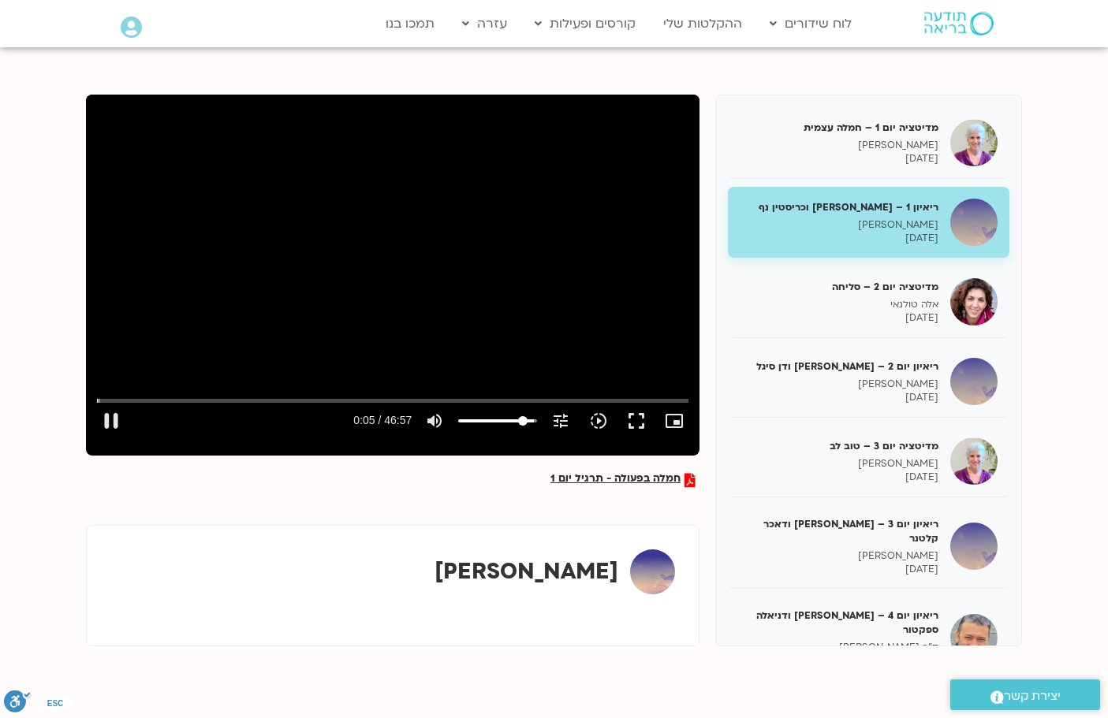
type input "5.733615"
type input "84.9786931818182"
type input "5.750342"
type input "82.7059659090909"
type input "5.767335"
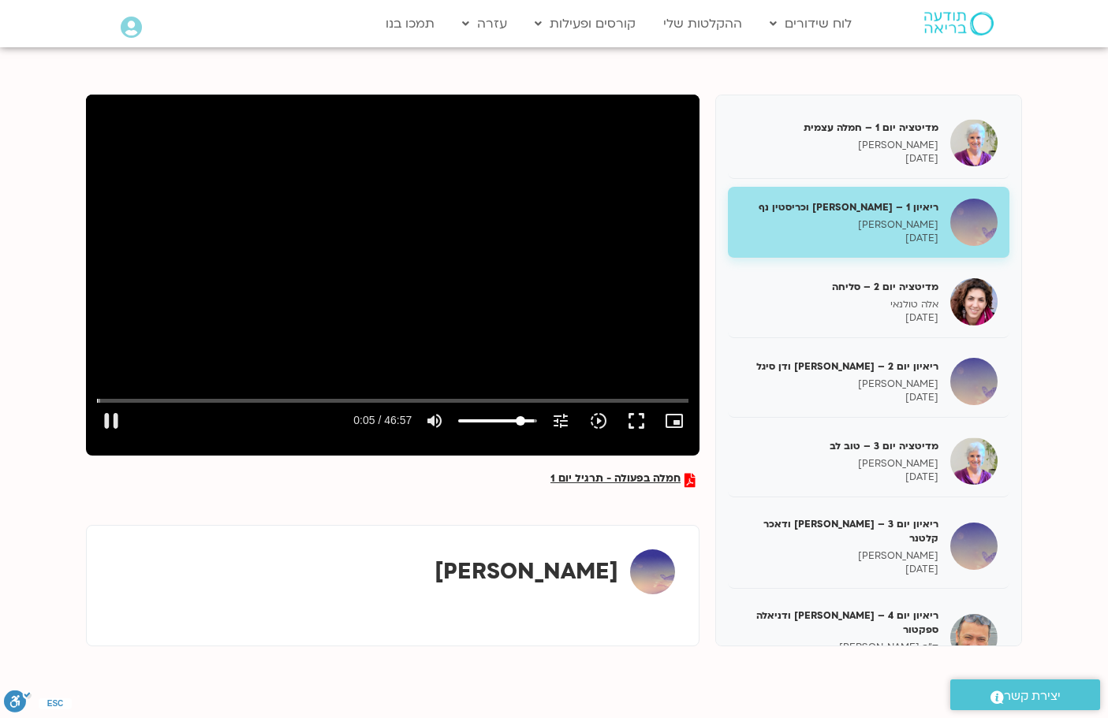
type input "80.4332386363636"
type input "5.783739"
type input "78.1605113636364"
type input "5.800228"
type input "77.0241477272727"
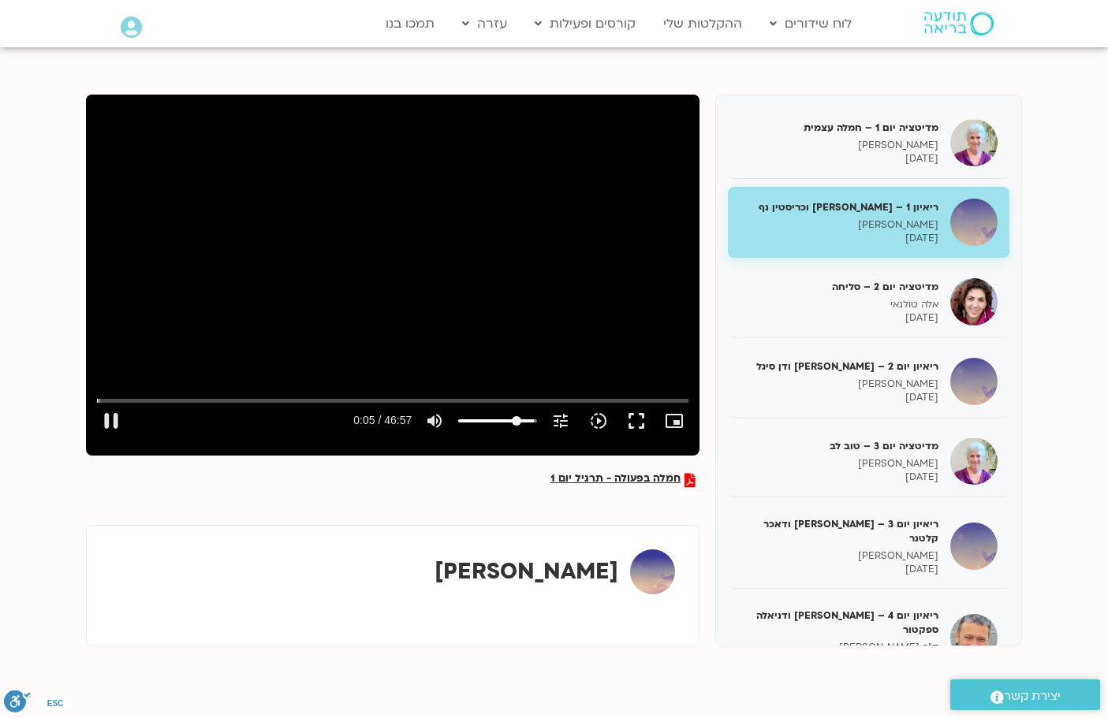
type input "5.816677"
type input "75.8877840909091"
type input "5.849788"
type input "74.7514204545455"
type input "5.883612"
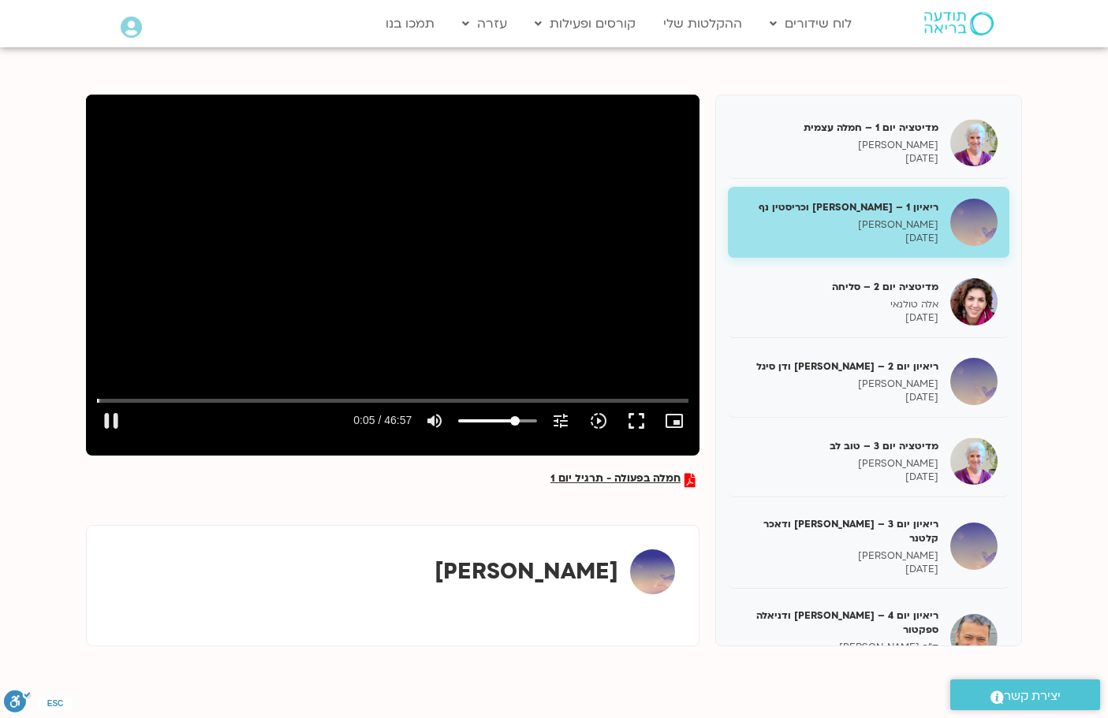
type input "73.6150568181818"
type input "5.900838"
type input "72.4786931818182"
type input "5.917198"
type input "69.0696022727273"
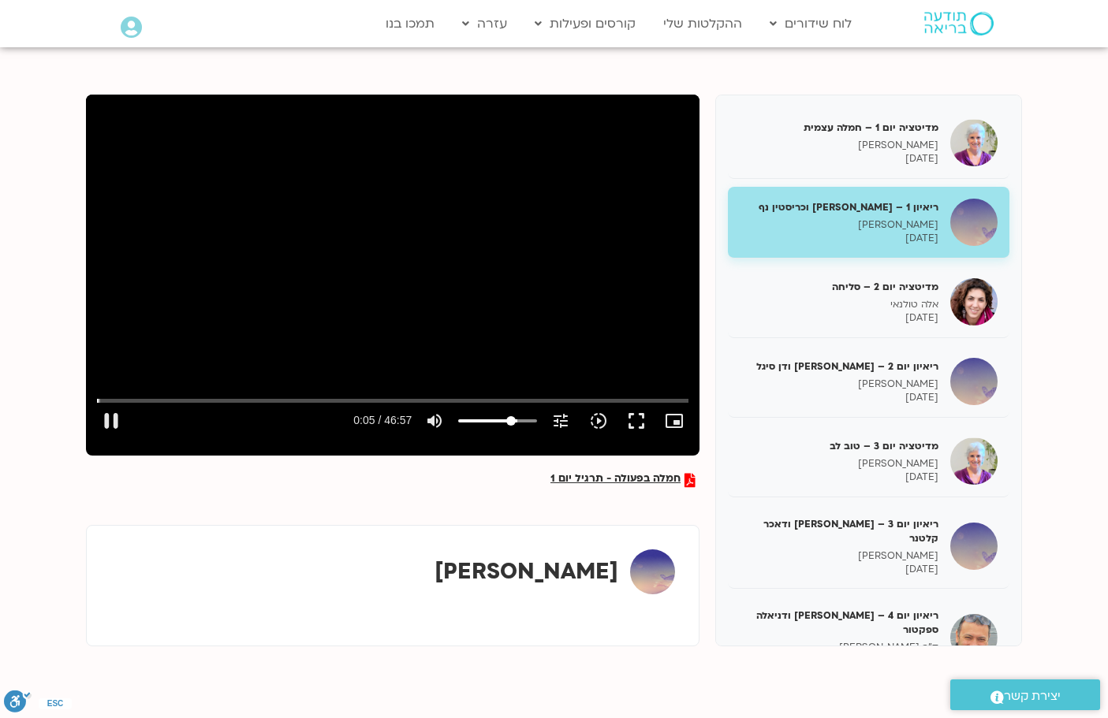
type input "5.93362"
type input "67.9332386363636"
type input "5.950468"
type input "65.6605113636364"
type input "5.967486"
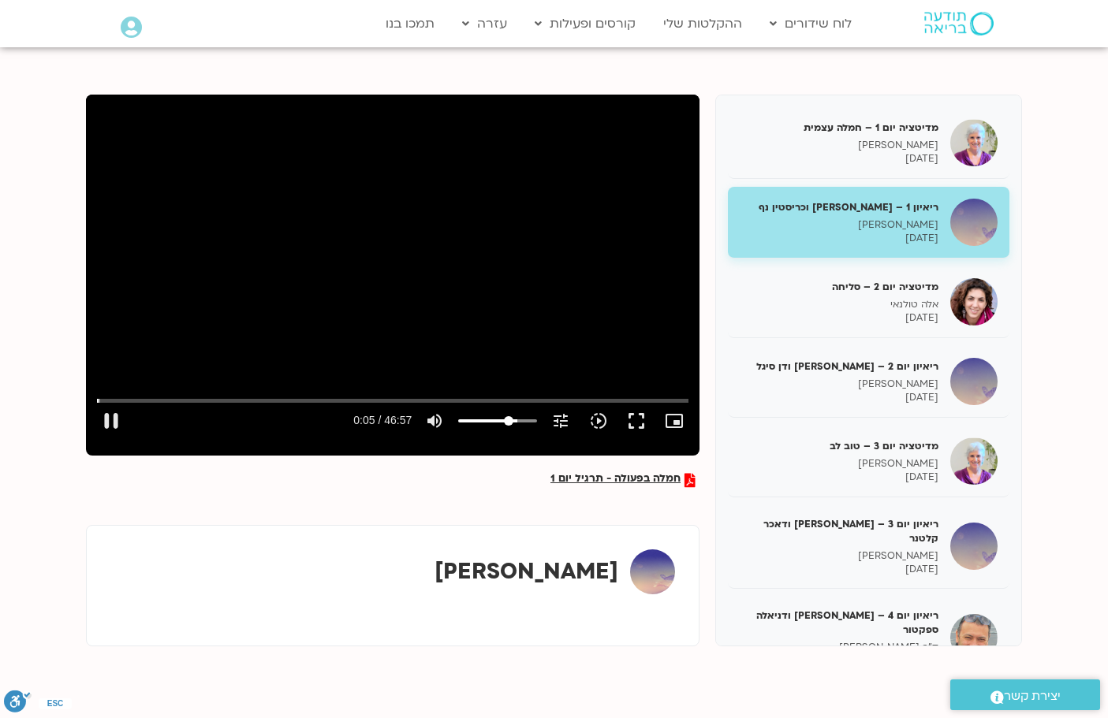
type input "62.2514204545455"
type input "6.000481"
type input "61.1150568181818"
type input "6.017352"
type input "58.8423295454545"
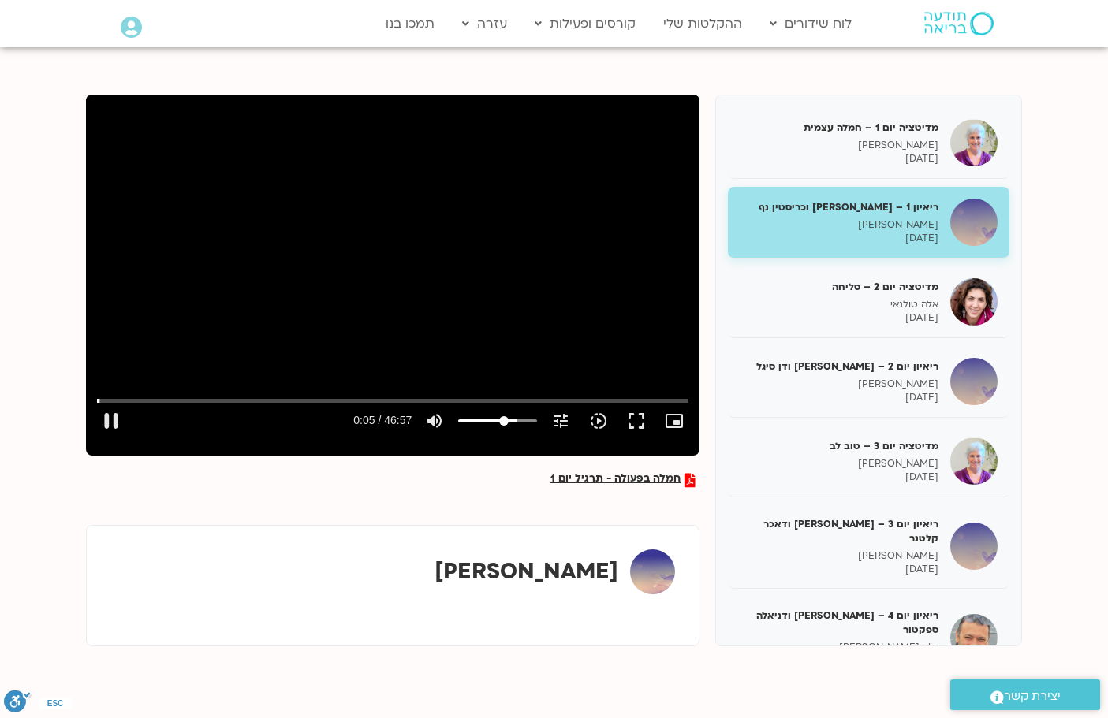
type input "6.034046"
type input "56.5696022727273"
type input "6.049856"
type input "52.0241477272727"
type input "6.067322"
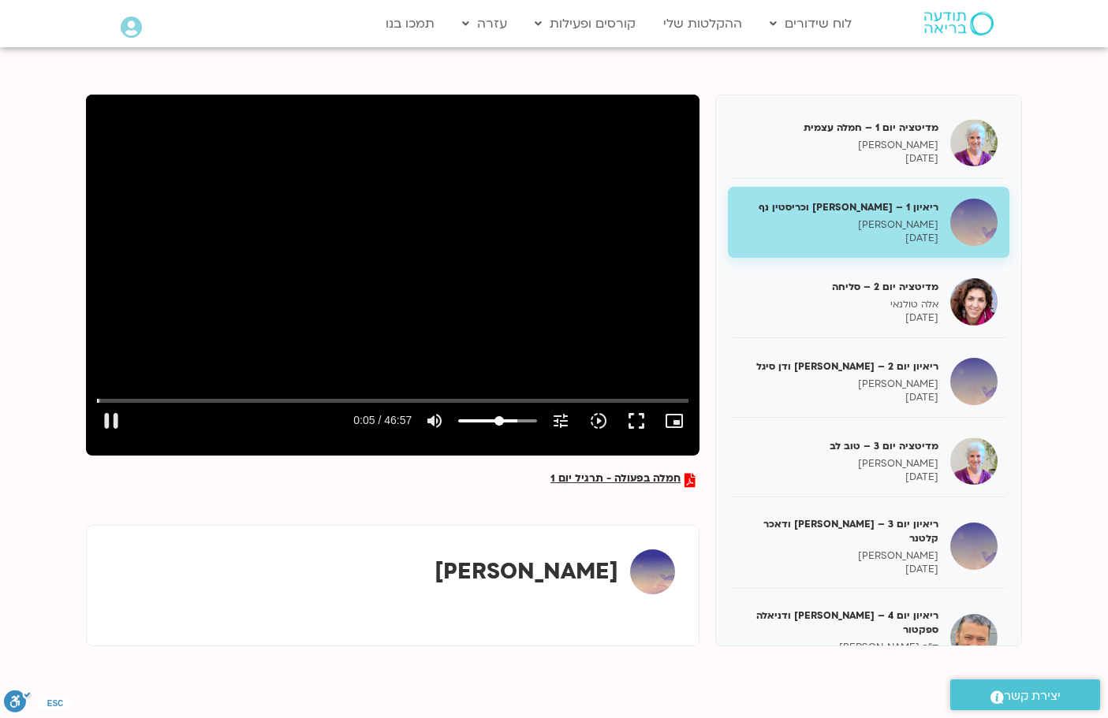
type input "48.6150568181818"
type input "6.084199"
type input "47.4786931818182"
type input "6.101115"
type input "44.0696022727273"
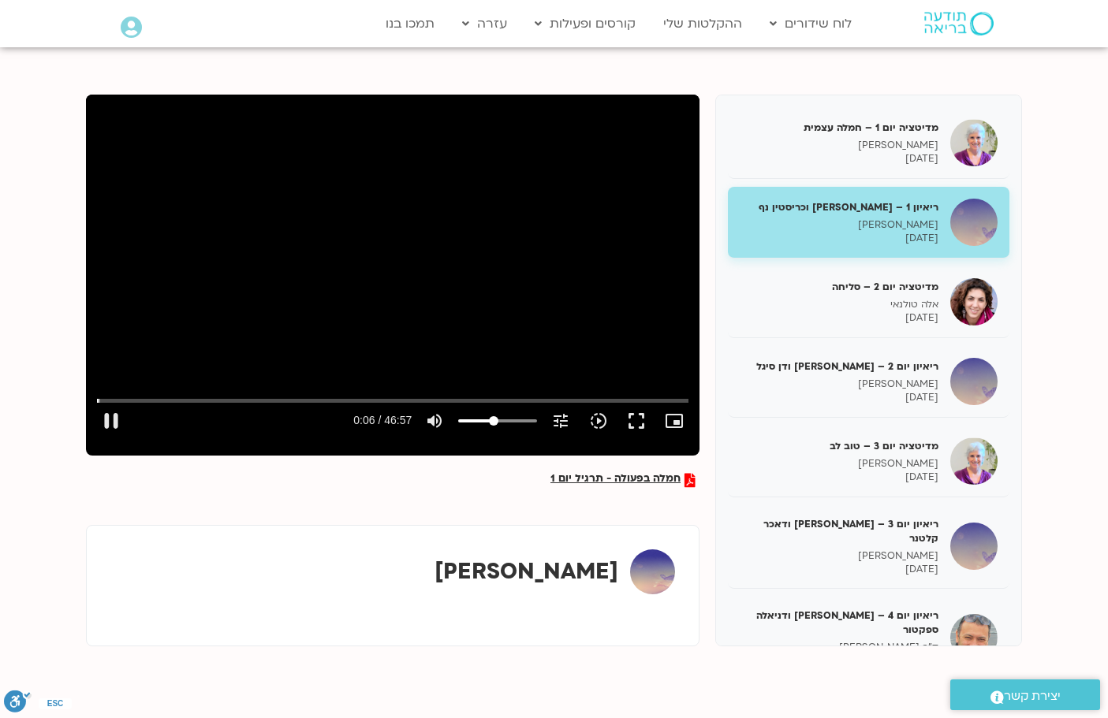
type input "6.183308"
type input "42.9332386363636"
type input "6.216765"
type input "40.6605113636364"
type input "6.250253"
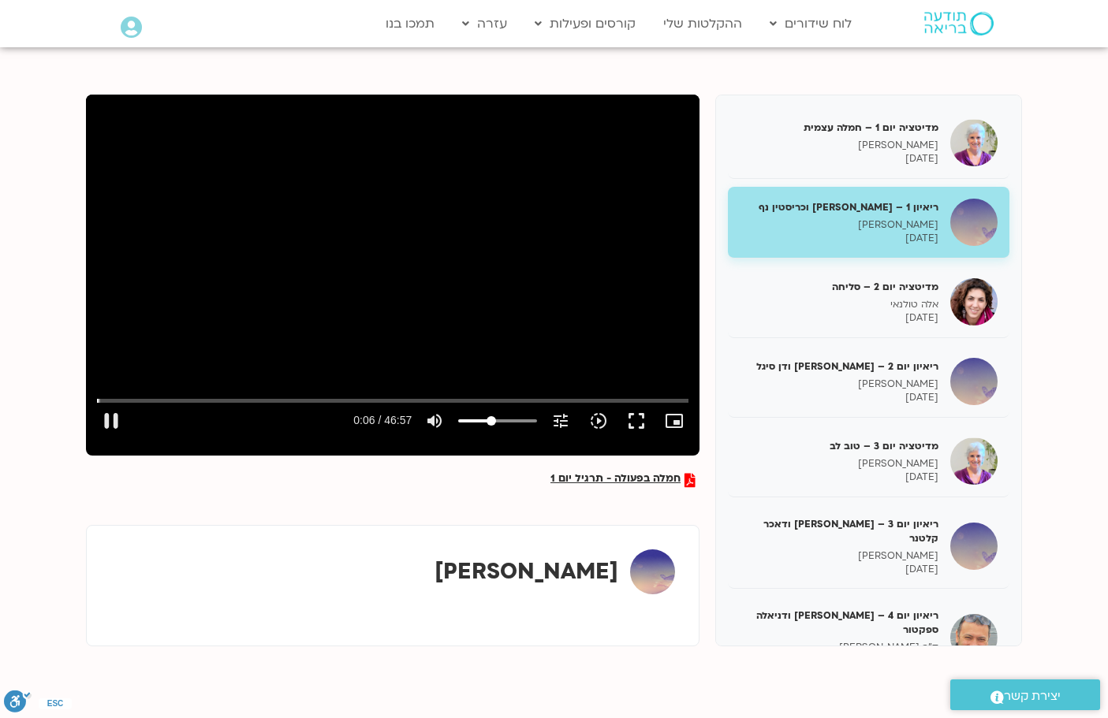
type input "39.5241477272727"
type input "6.300337"
type input "38.3877840909091"
type input "6.785475"
drag, startPoint x: 531, startPoint y: 418, endPoint x: 490, endPoint y: 423, distance: 41.3
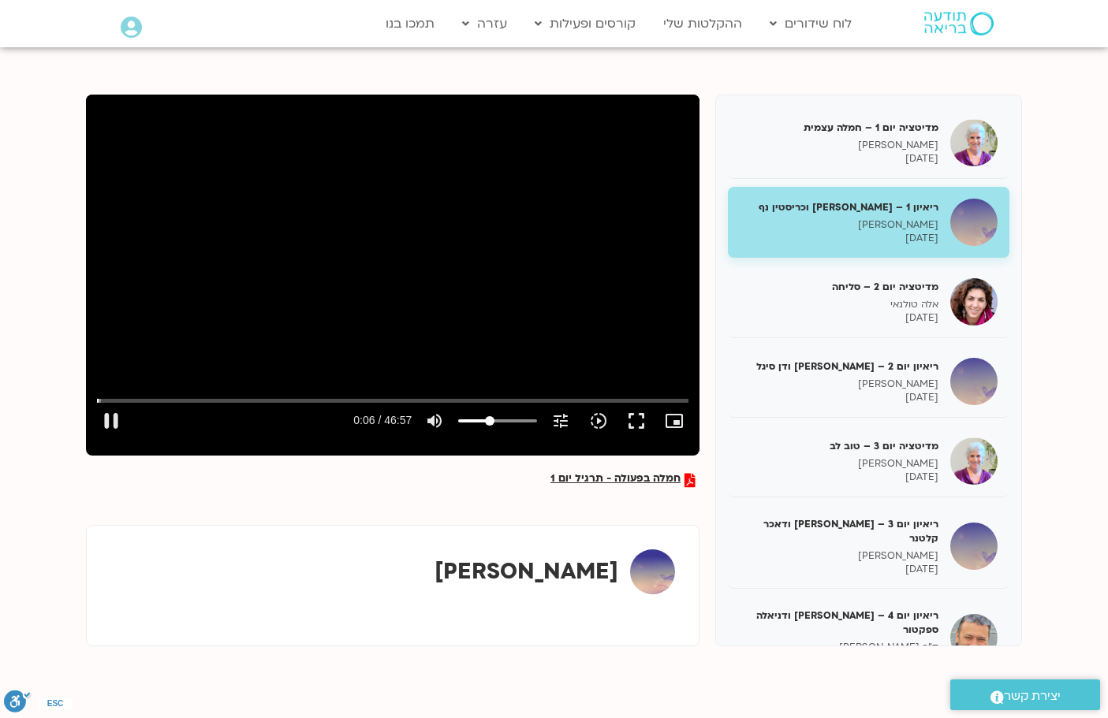
type input "38.3877840909091"
click at [490, 423] on input "Volume" at bounding box center [497, 420] width 79 height 9
click at [633, 415] on button "fullscreen" at bounding box center [636, 421] width 38 height 38
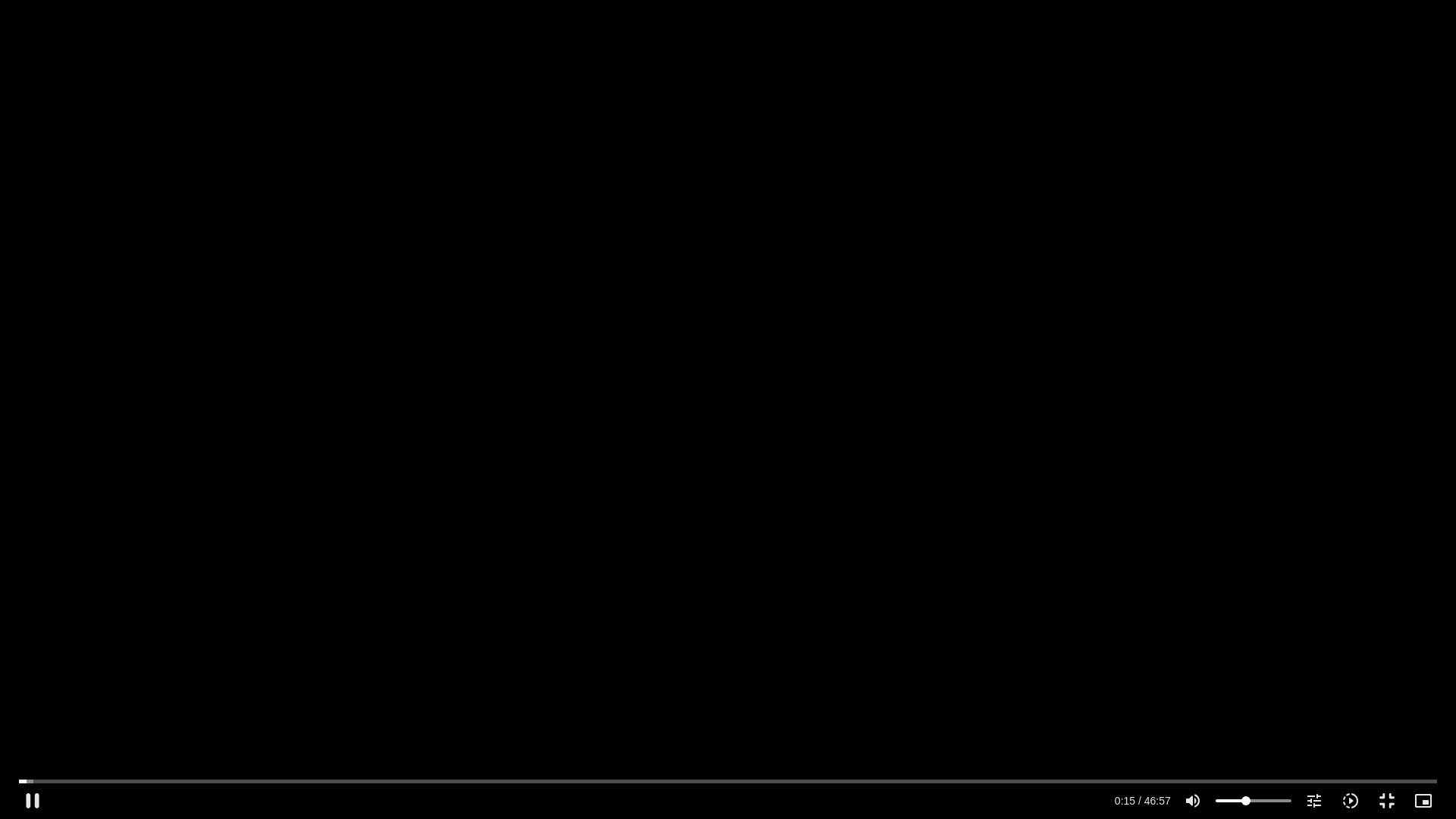
type input "15.437503"
type input "38.8671875"
type input "15.625938"
type input "35.4580965909091"
type input "15.637192"
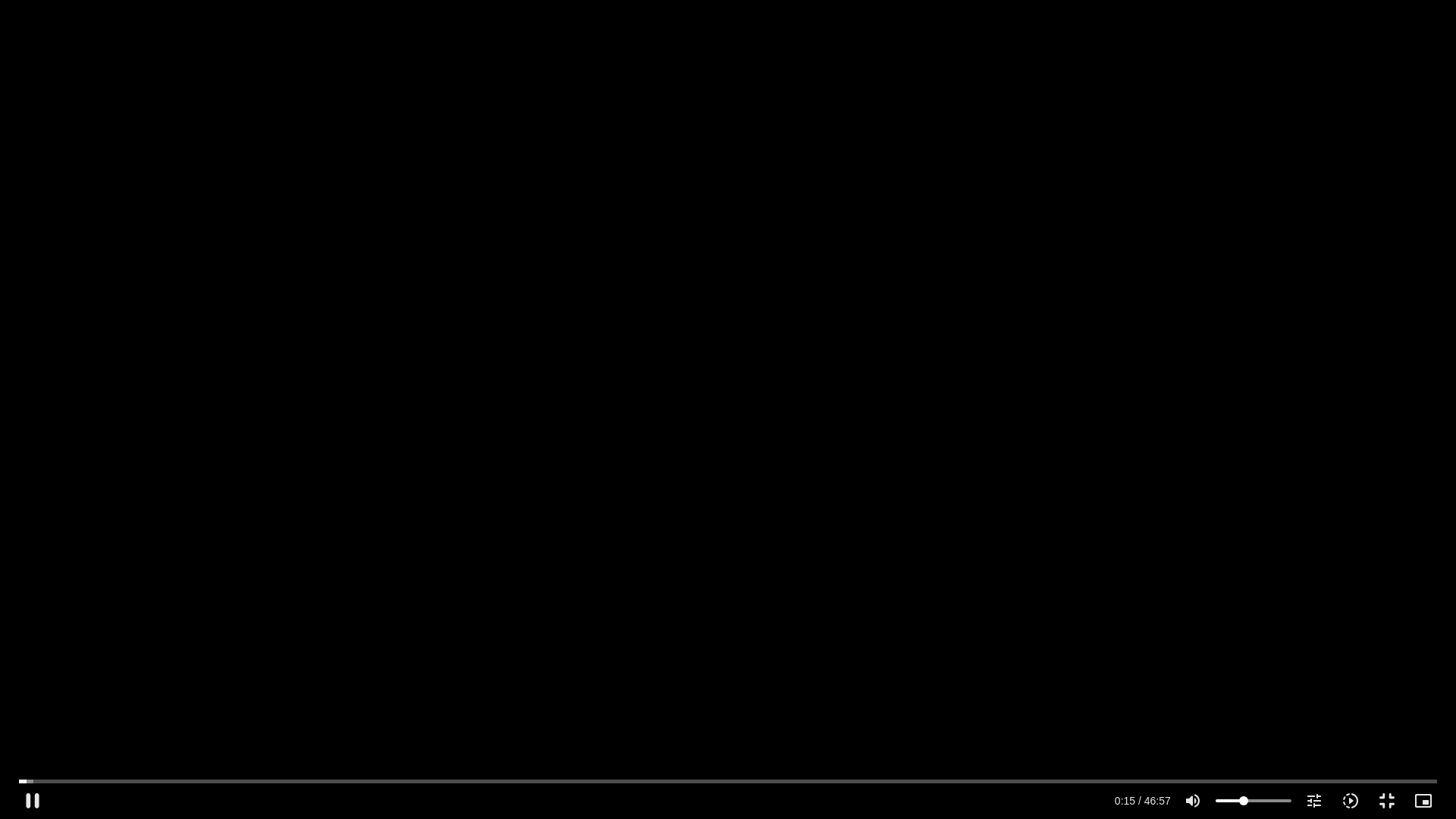
type input "34.3217329545455"
type input "15.653871"
type input "33.1853693181818"
type input "15.68679"
type input "32.0490056818182"
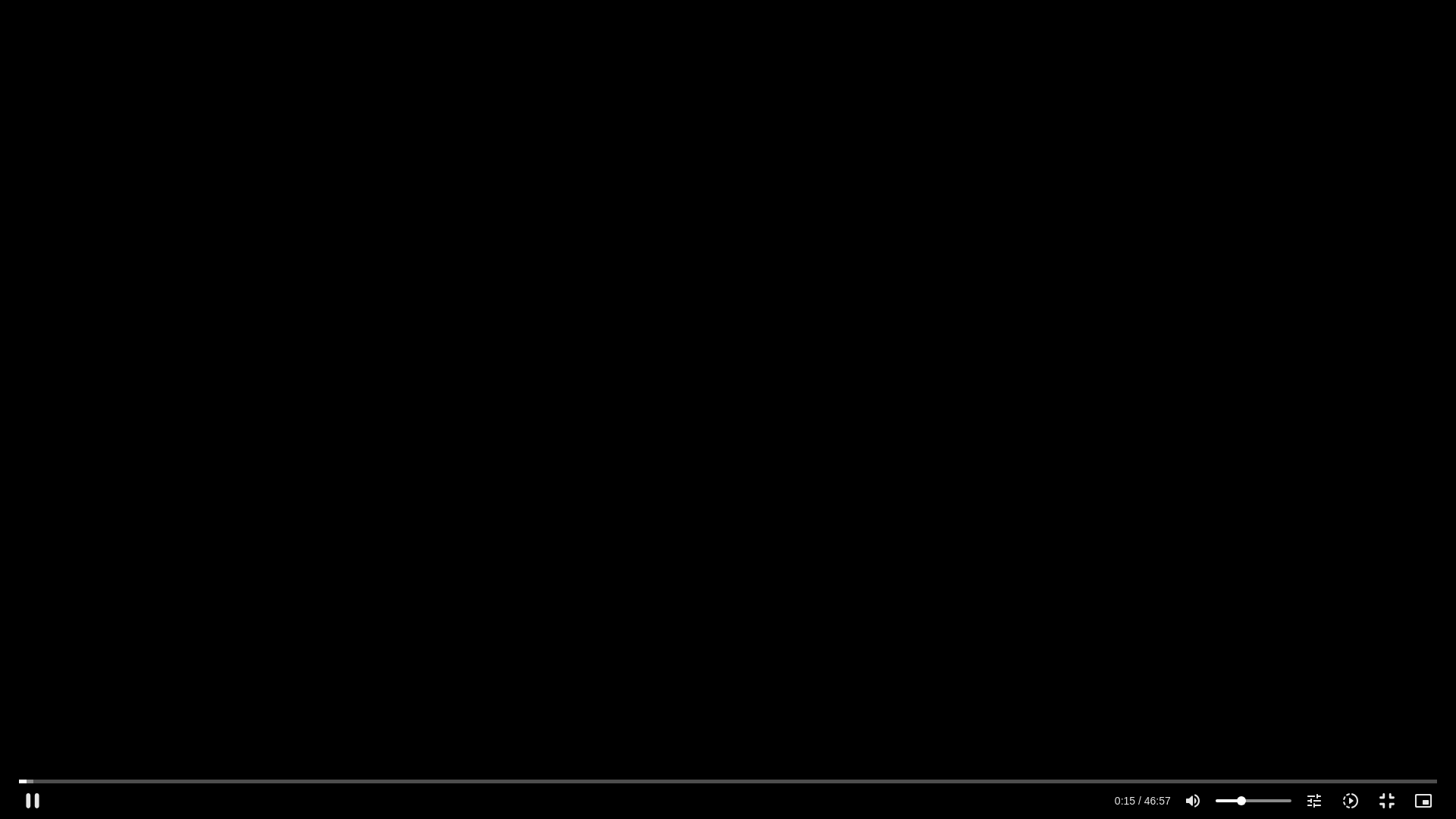
type input "15.749221"
type input "30.9126420454545"
type input "15.770139"
type input "28.6399147727273"
type input "15.78715"
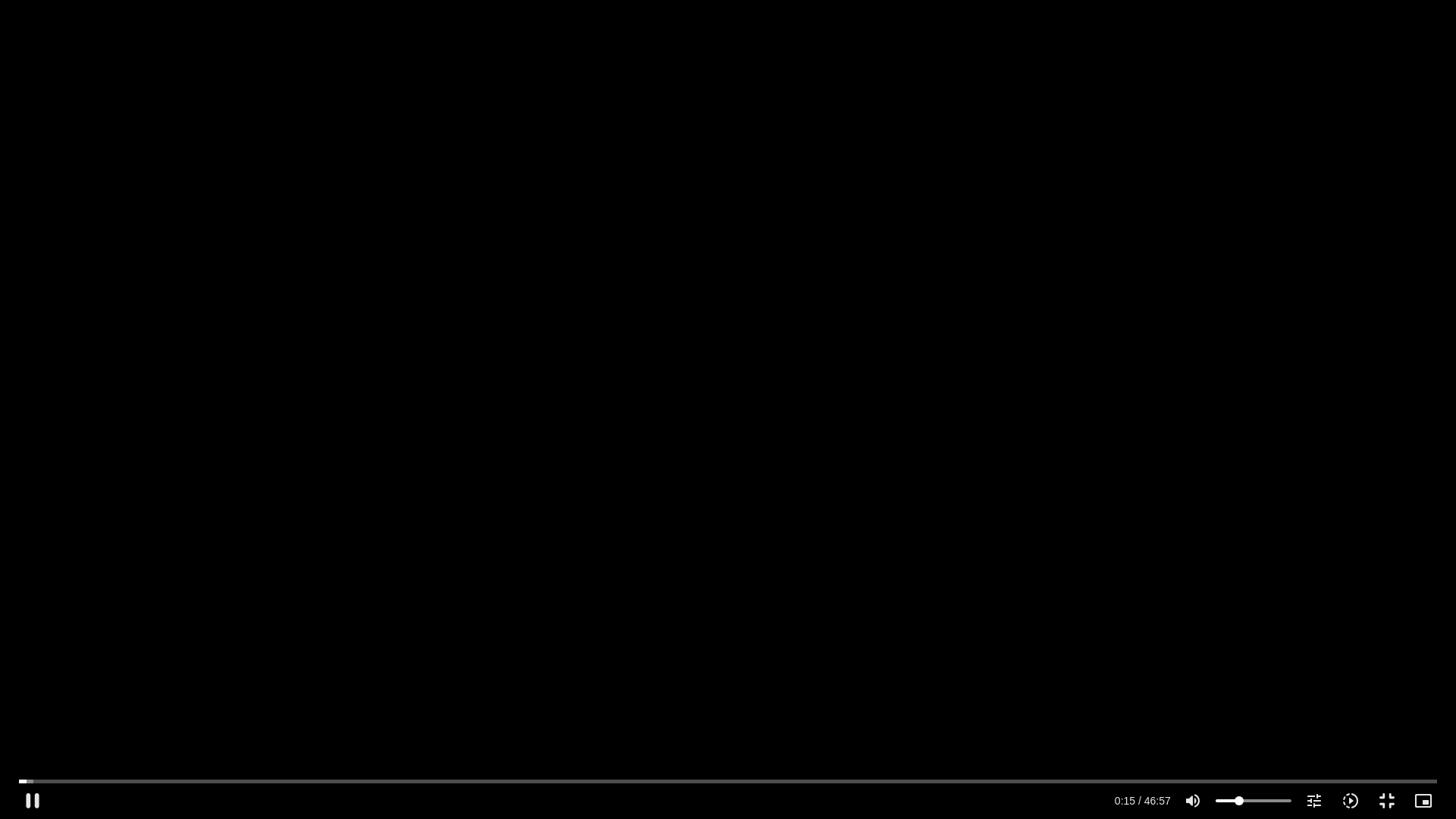
type input "25.2308238636364"
type input "15.803357"
type input "24.0944602272727"
type input "15.953981"
type input "22.9580965909091"
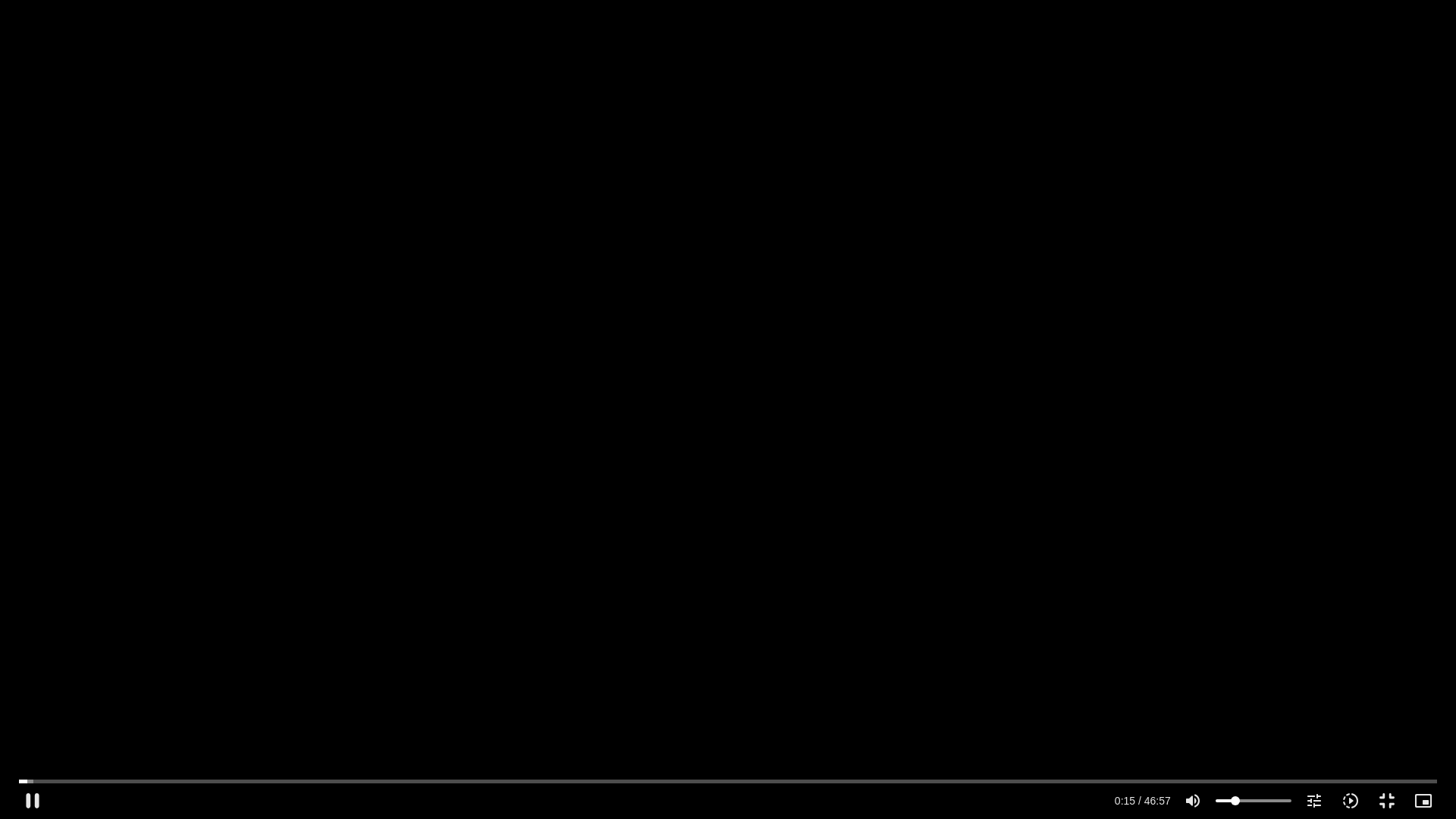
type input "15.971381"
type input "21.8217329545455"
type input "16.104926"
drag, startPoint x: 1246, startPoint y: 798, endPoint x: 1235, endPoint y: 798, distance: 11.0
type input "21.8217329545455"
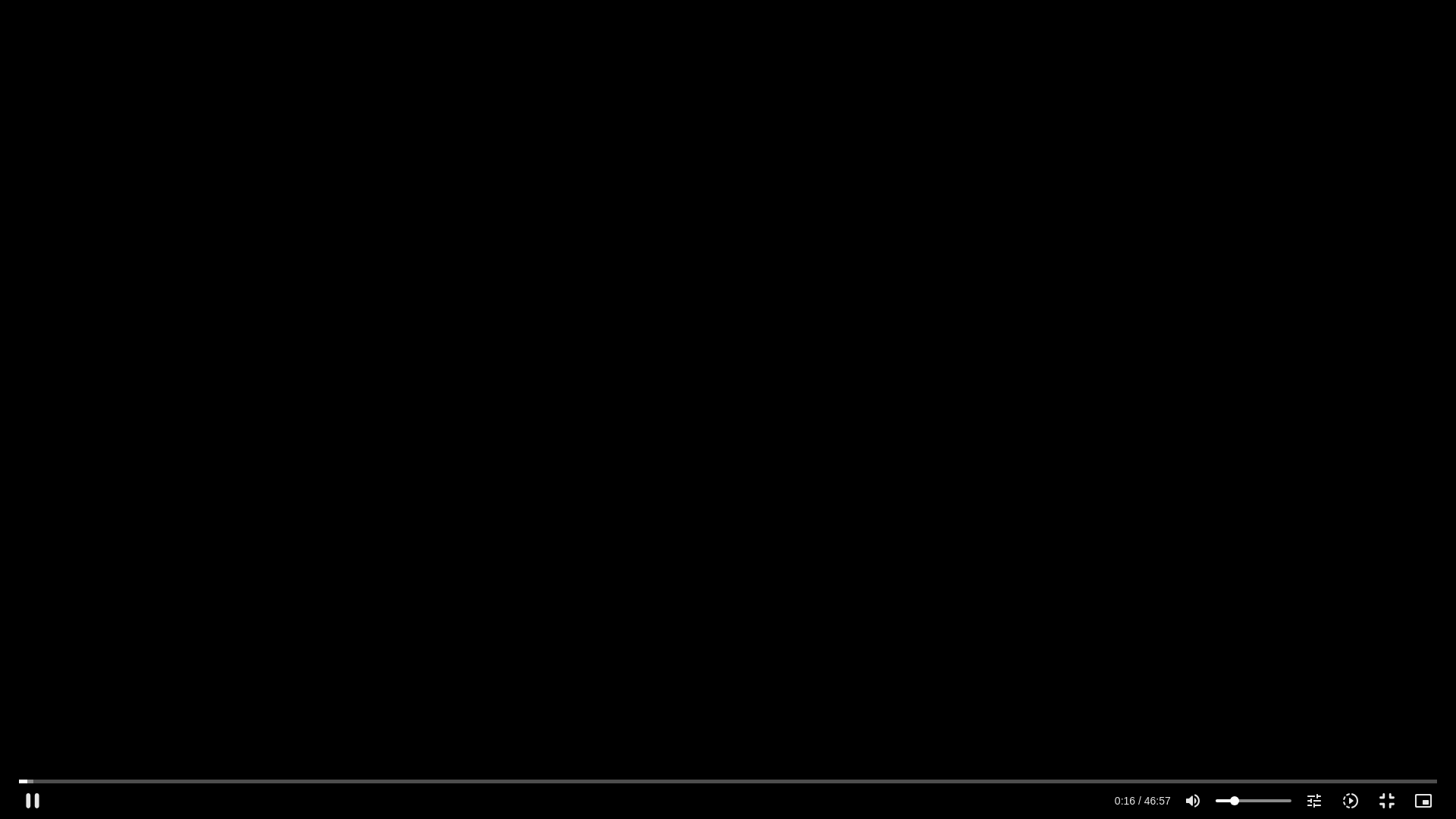
click at [1235, 798] on input "Volume" at bounding box center [1254, 801] width 76 height 9
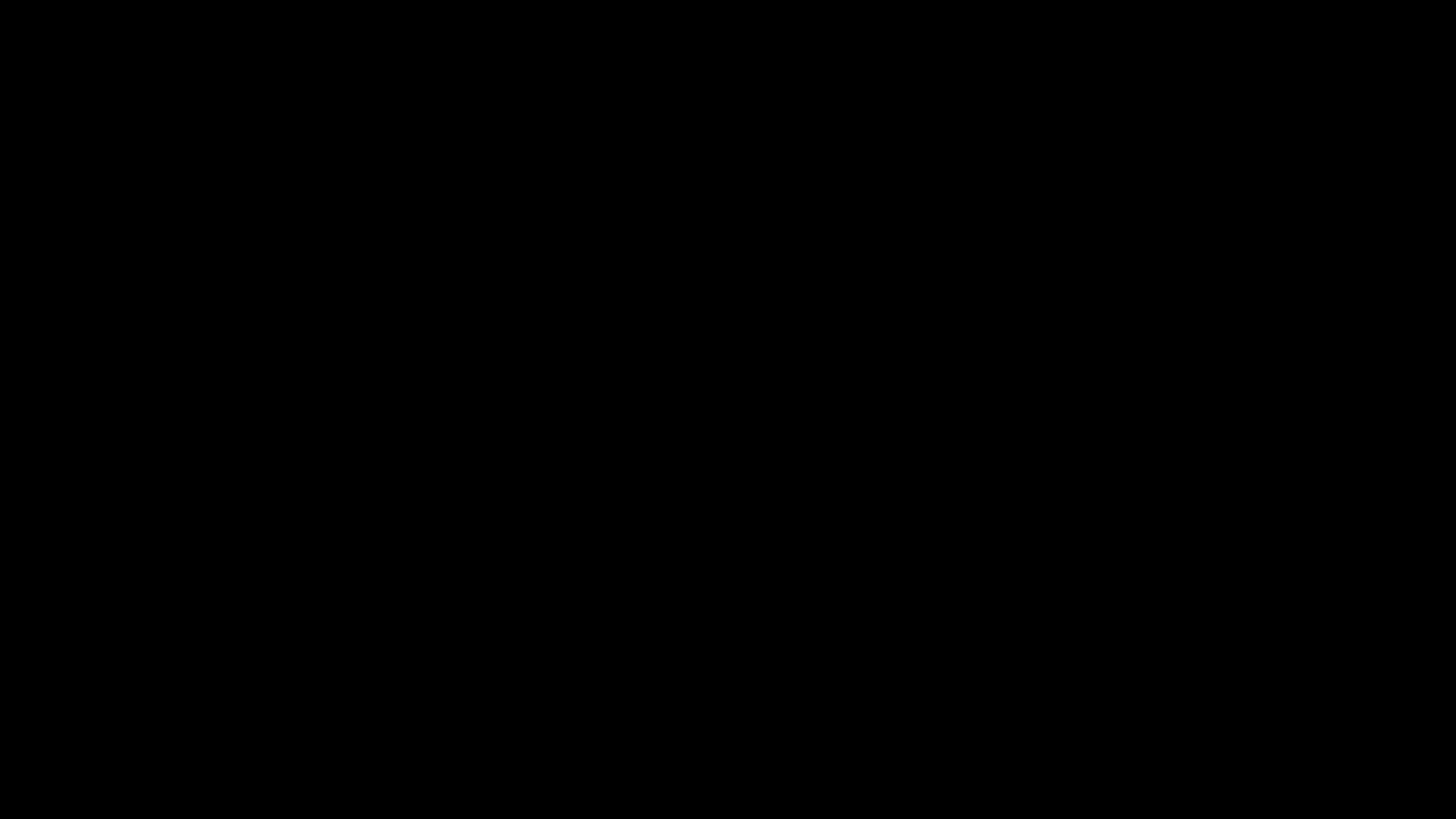
click at [967, 625] on div "Skip Ad 41:26 pause 6:31 / 46:57 volume_up Mute tune Resolution Auto 720p slow_…" at bounding box center [728, 409] width 1456 height 819
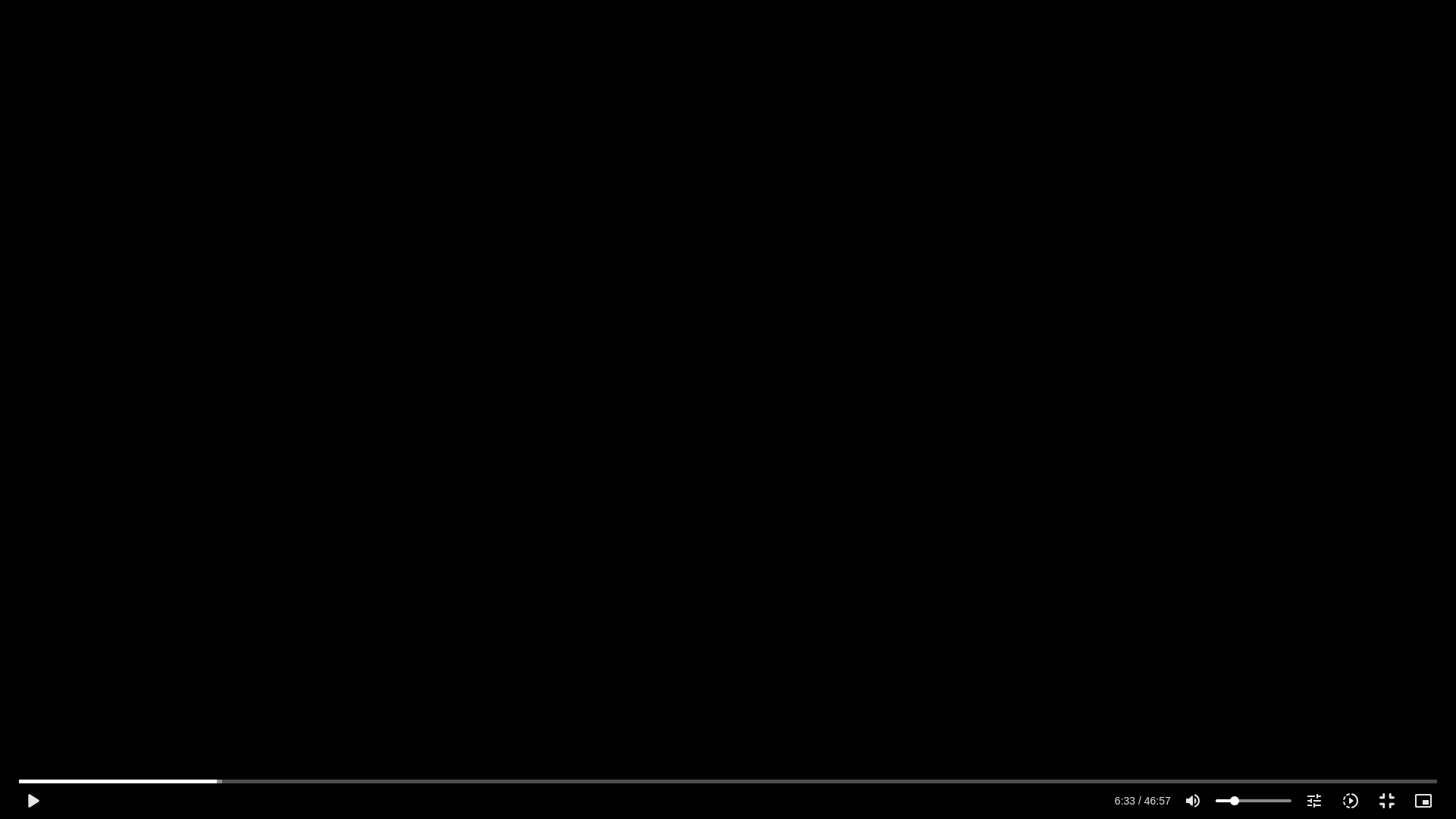
click at [966, 626] on div "Skip Ad 41:26 play_arrow 6:33 / 46:57 volume_up Mute tune Resolution Auto 720p …" at bounding box center [728, 409] width 1456 height 819
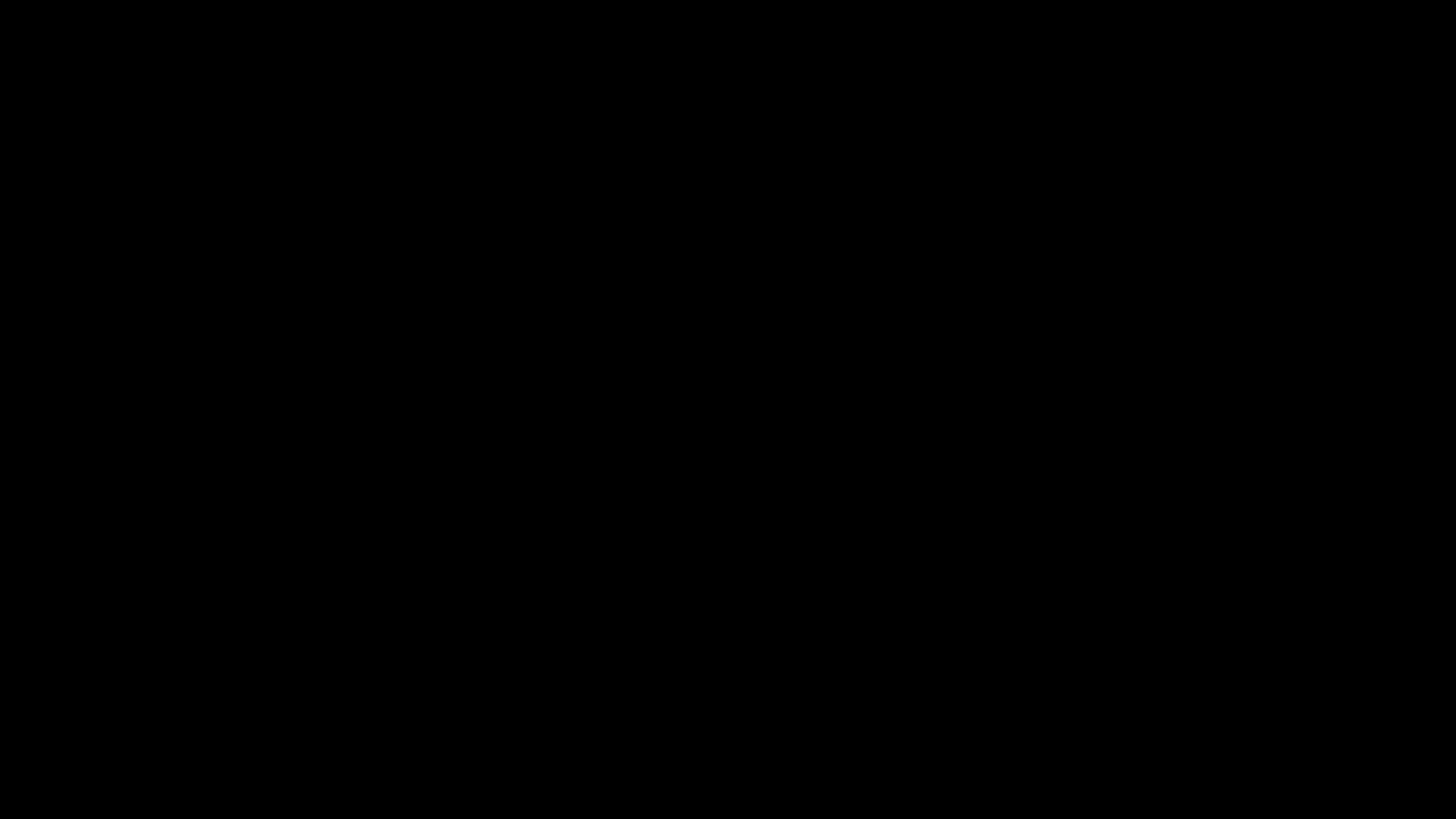
click at [1225, 795] on div "pause 6:59 / 46:57 volume_up Mute tune Resolution Auto 720p slow_motion_video P…" at bounding box center [728, 801] width 1428 height 37
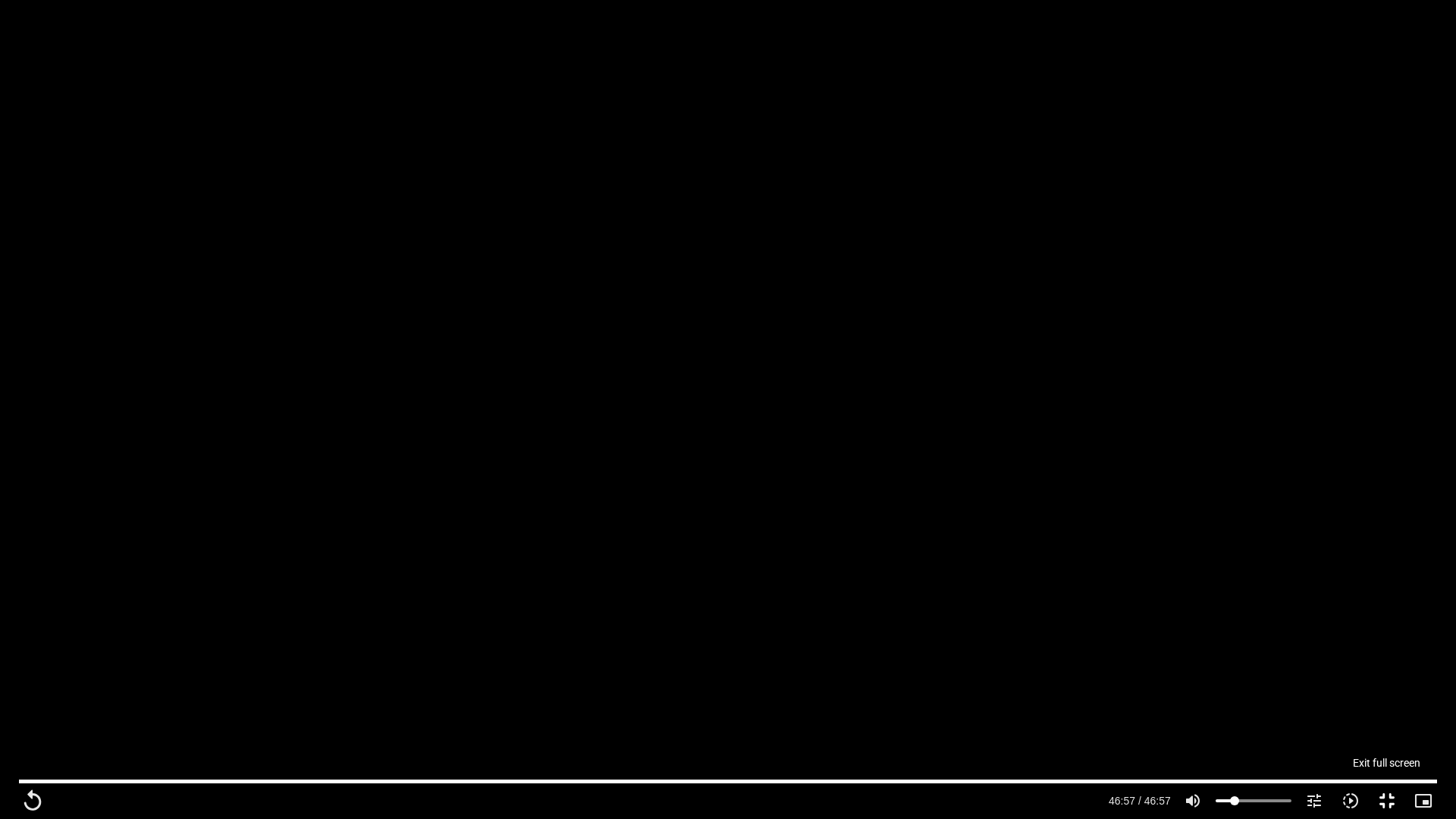
click at [1378, 797] on button "fullscreen_exit" at bounding box center [1388, 801] width 37 height 37
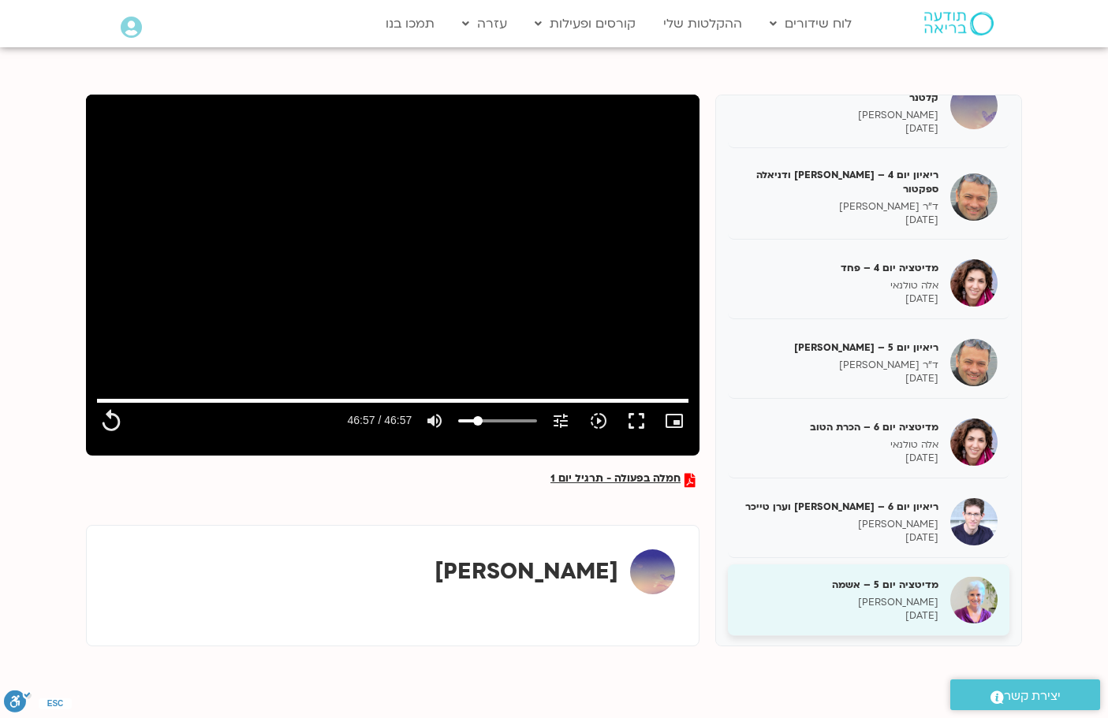
scroll to position [315, 0]
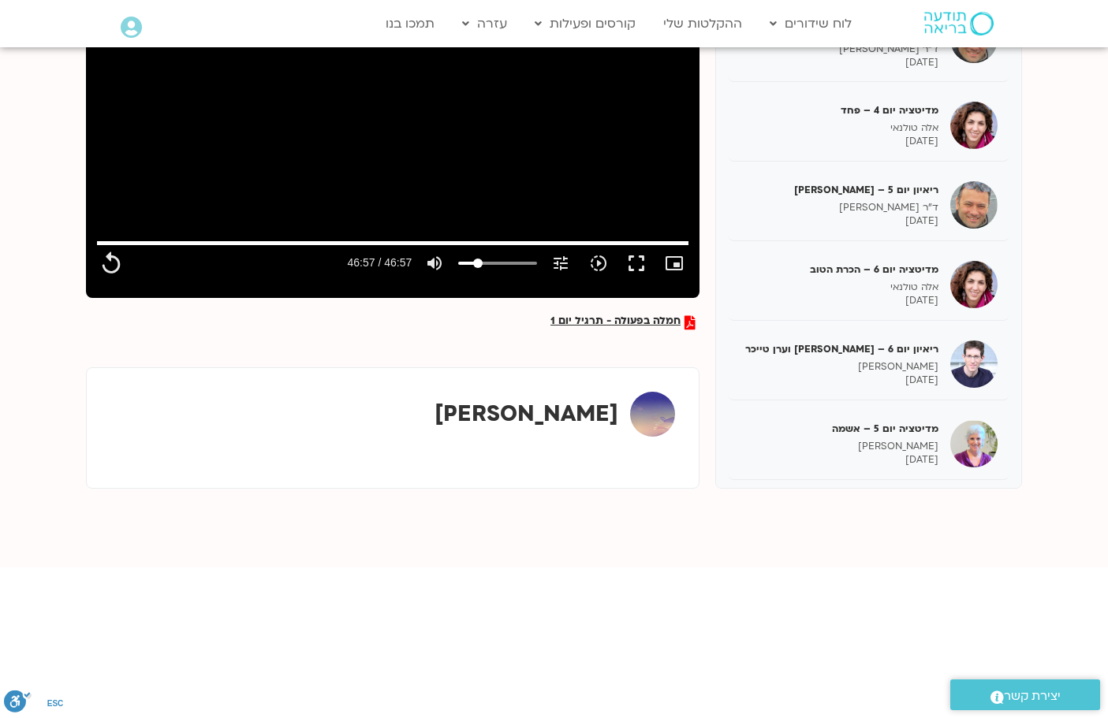
click at [651, 414] on img at bounding box center [652, 414] width 45 height 45
click at [601, 421] on strong "[PERSON_NAME]" at bounding box center [526, 414] width 184 height 30
click at [679, 414] on div "[PERSON_NAME]" at bounding box center [392, 420] width 580 height 72
type input "2817.733333"
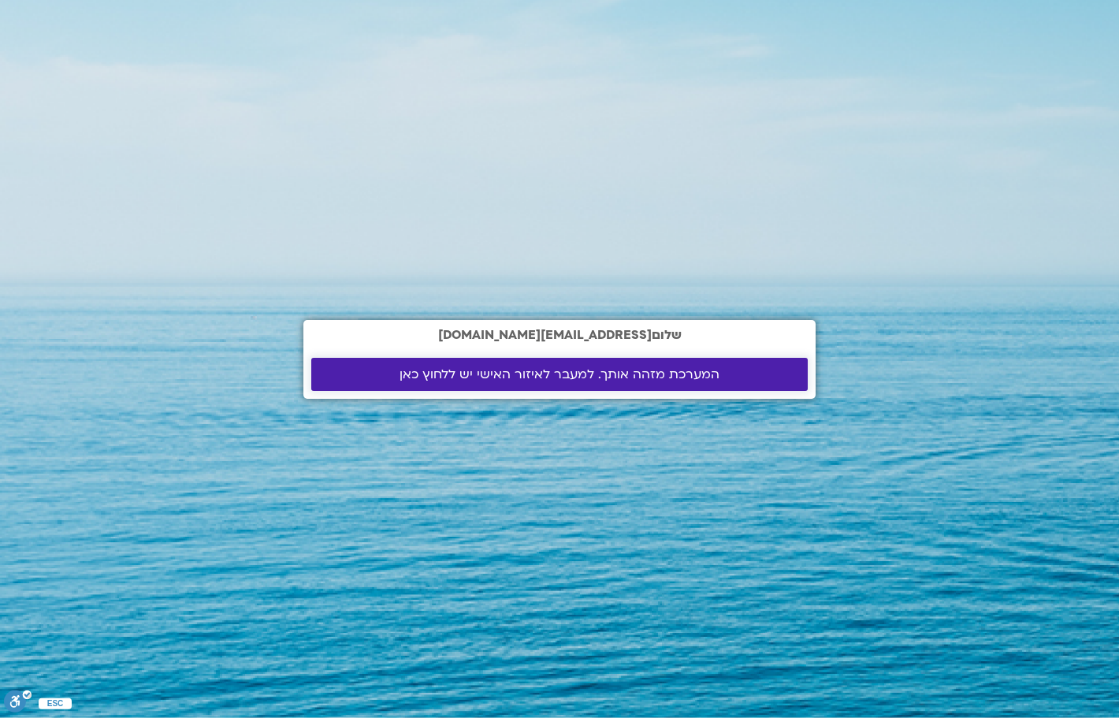
click at [437, 368] on span "המערכת מזהה אותך. למעבר לאיזור האישי יש ללחוץ כאן" at bounding box center [560, 374] width 320 height 14
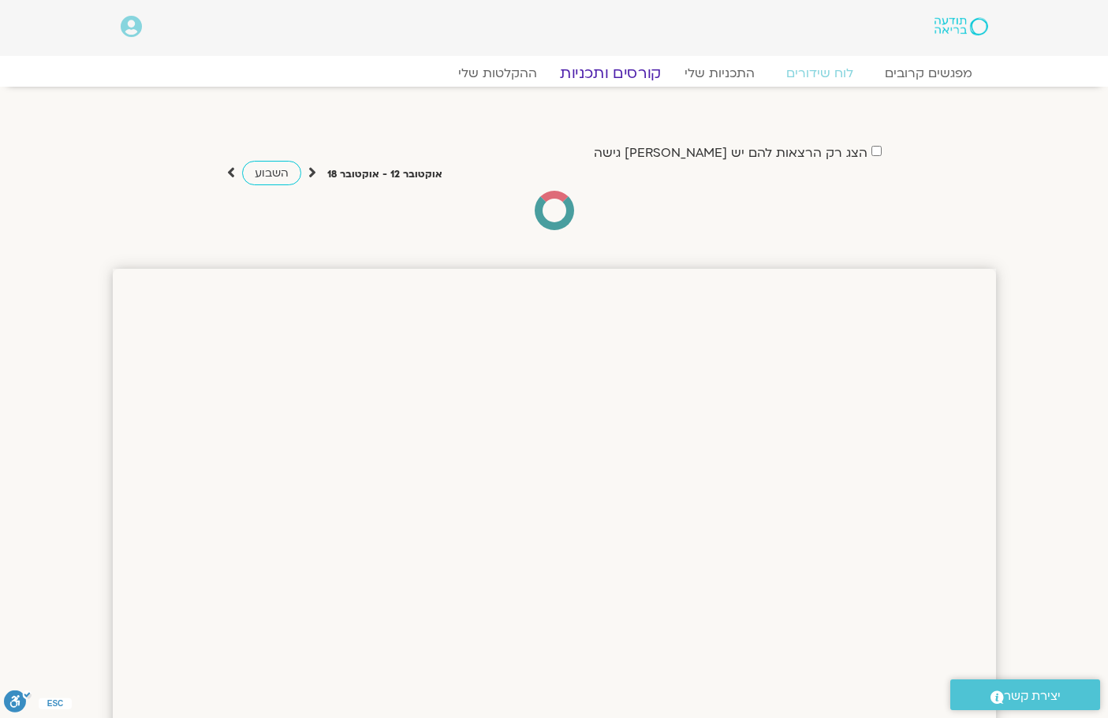
click at [622, 76] on link "קורסים ותכניות" at bounding box center [610, 73] width 139 height 19
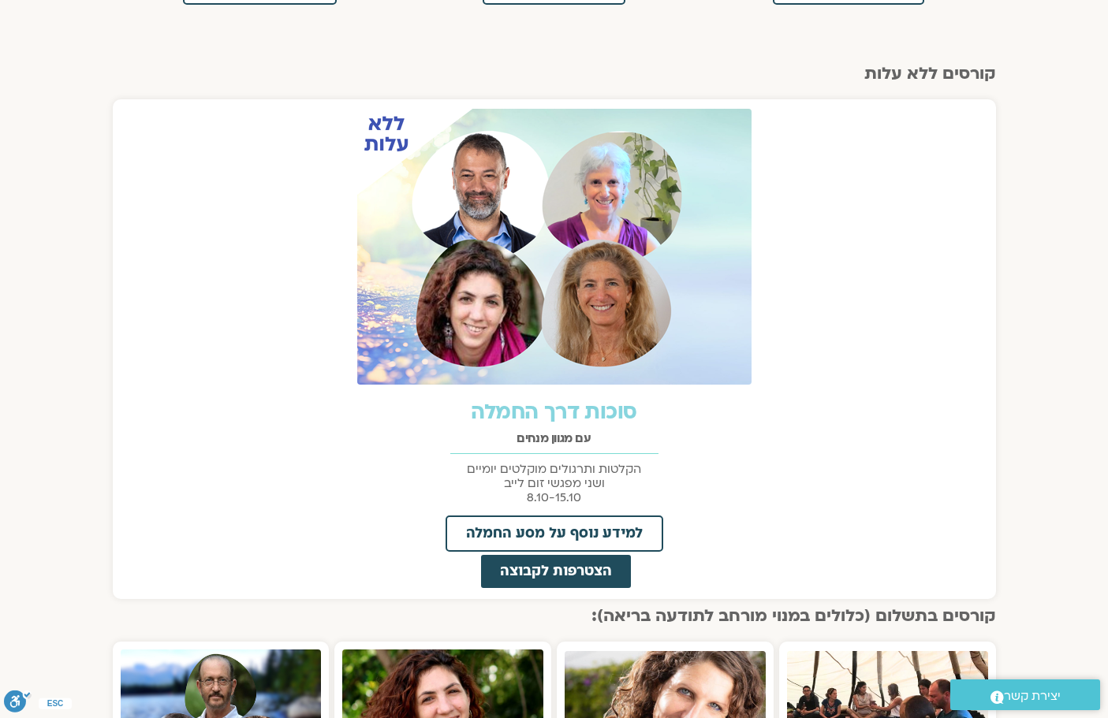
scroll to position [631, 0]
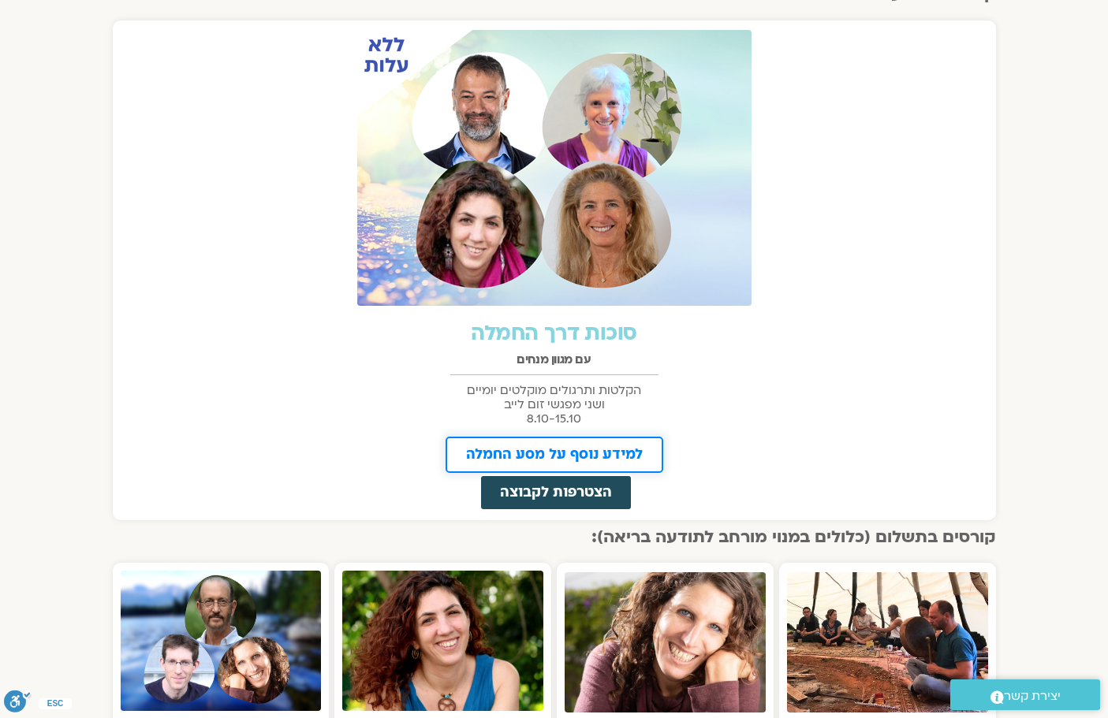
click at [577, 451] on span "למידע נוסף על מסע החמלה" at bounding box center [554, 455] width 177 height 14
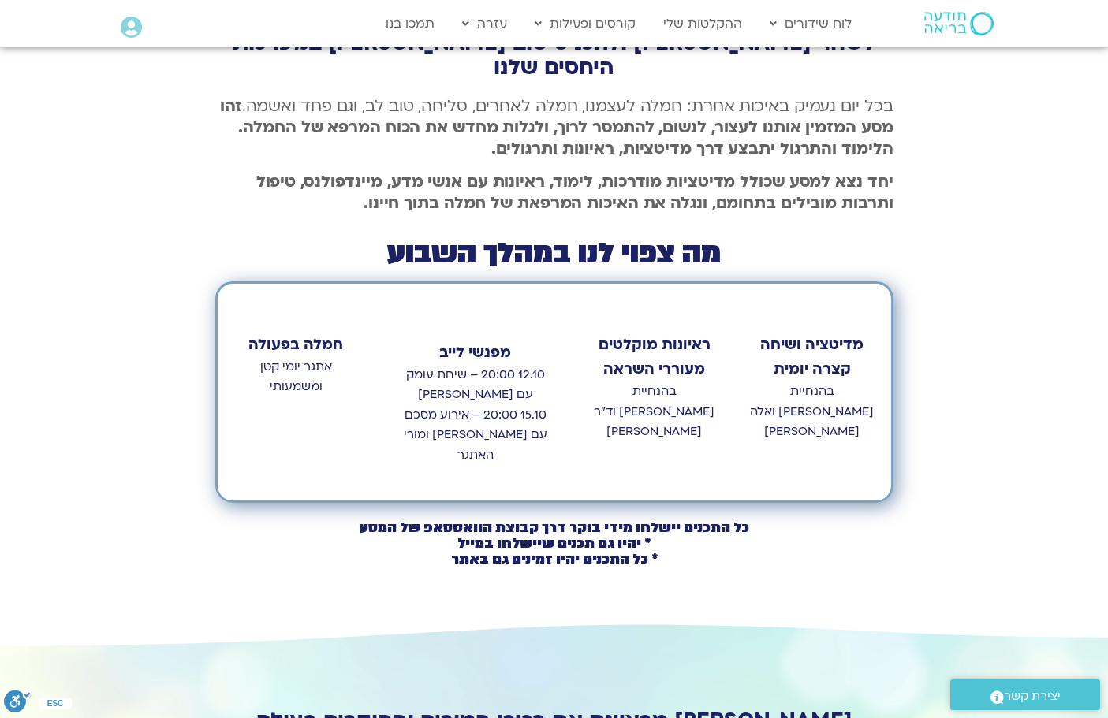
scroll to position [709, 0]
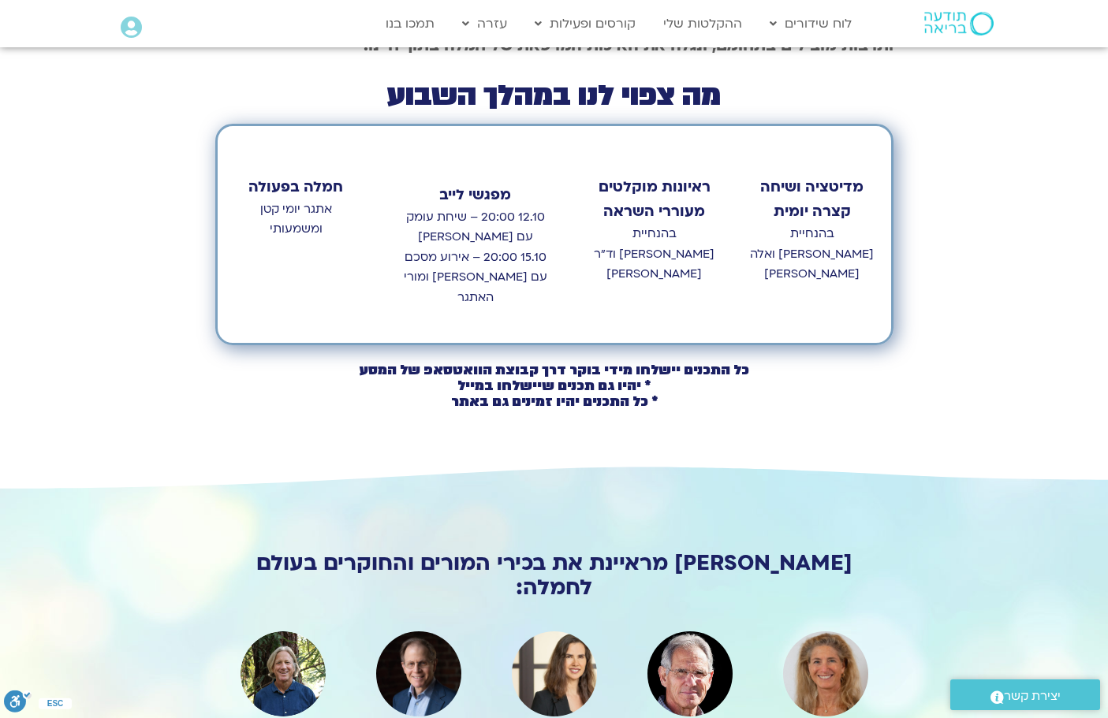
click at [827, 631] on img at bounding box center [825, 673] width 85 height 85
click at [823, 631] on img at bounding box center [825, 673] width 85 height 85
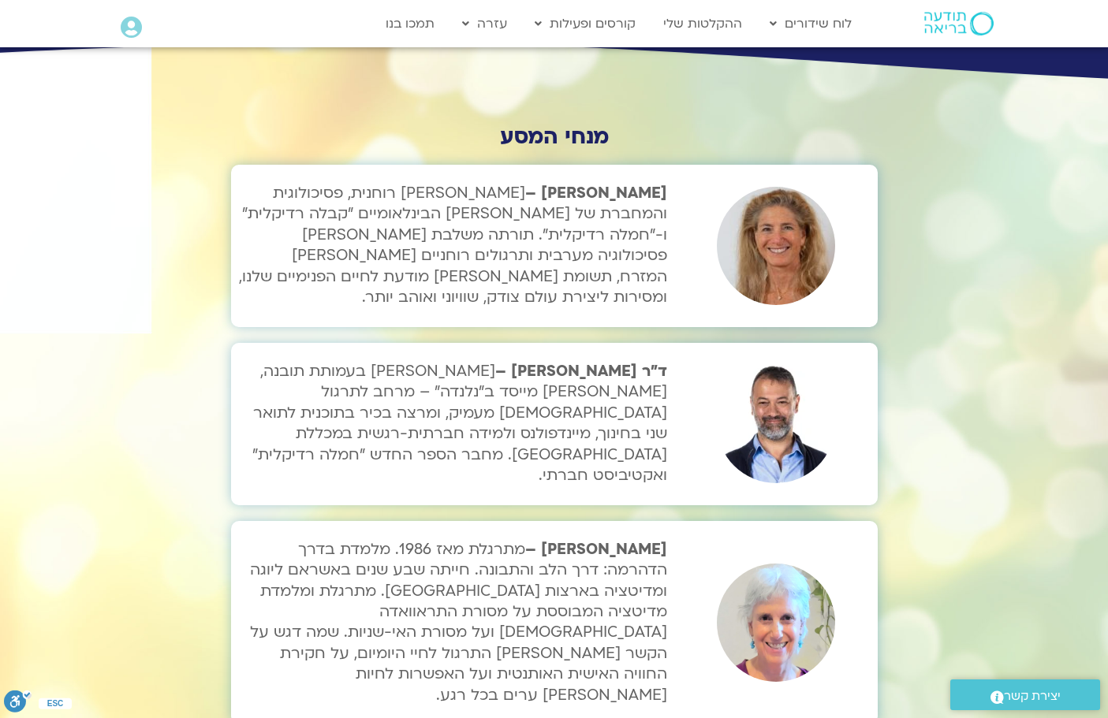
scroll to position [4559, 0]
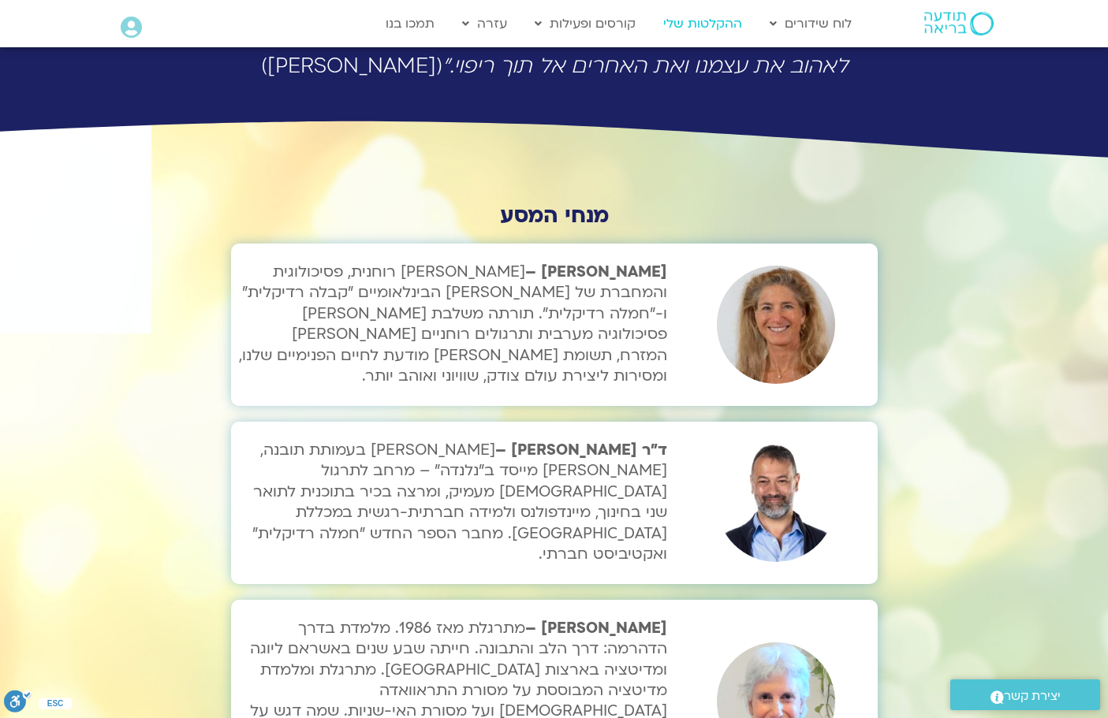
click at [698, 20] on link "ההקלטות שלי" at bounding box center [702, 24] width 95 height 30
